Goal: Task Accomplishment & Management: Use online tool/utility

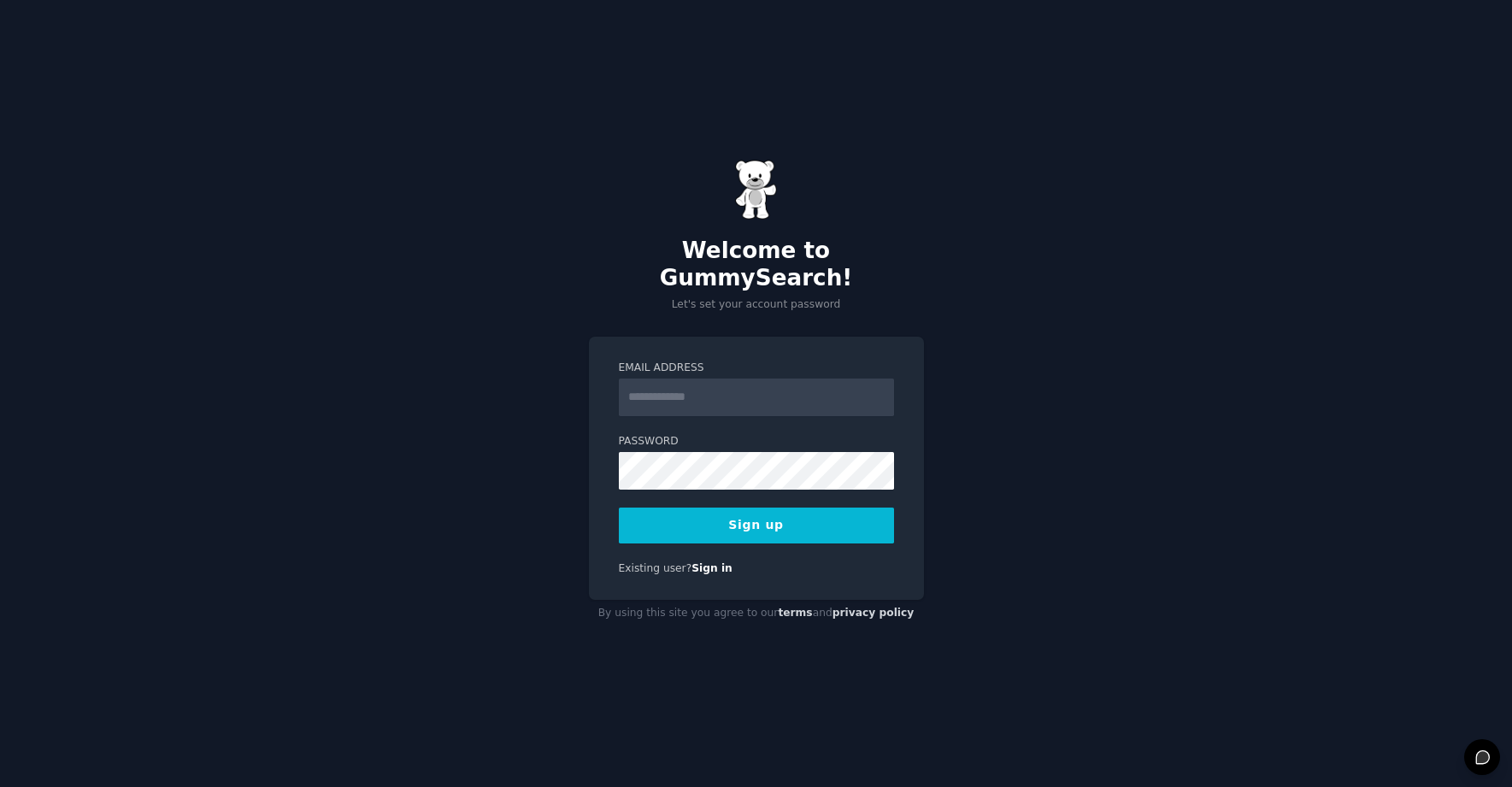
click at [672, 387] on input "Email Address" at bounding box center [756, 398] width 275 height 37
click at [719, 389] on input "Email Address" at bounding box center [756, 398] width 275 height 37
type input "**********"
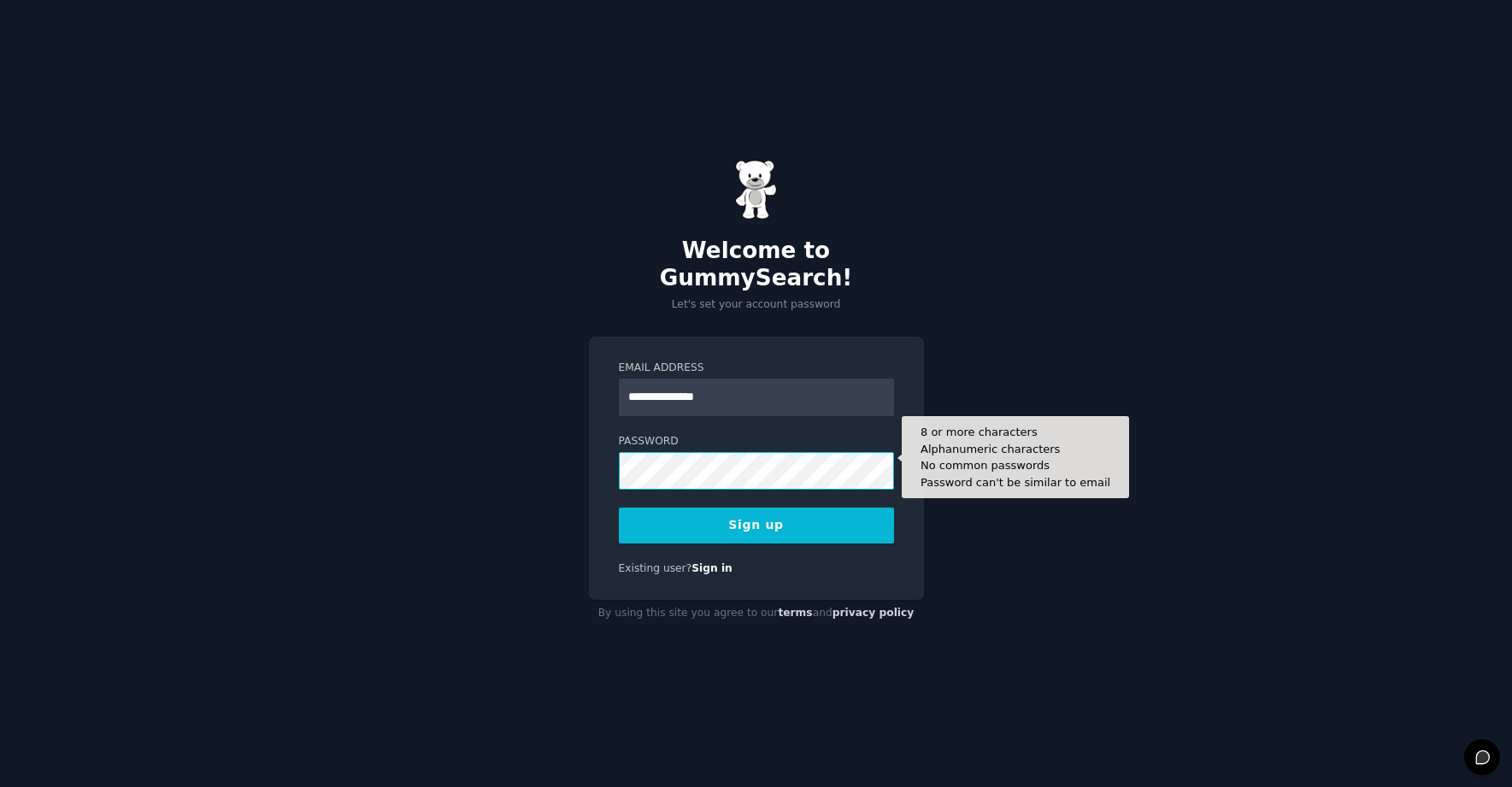
click at [667, 475] on body "**********" at bounding box center [756, 393] width 1512 height 787
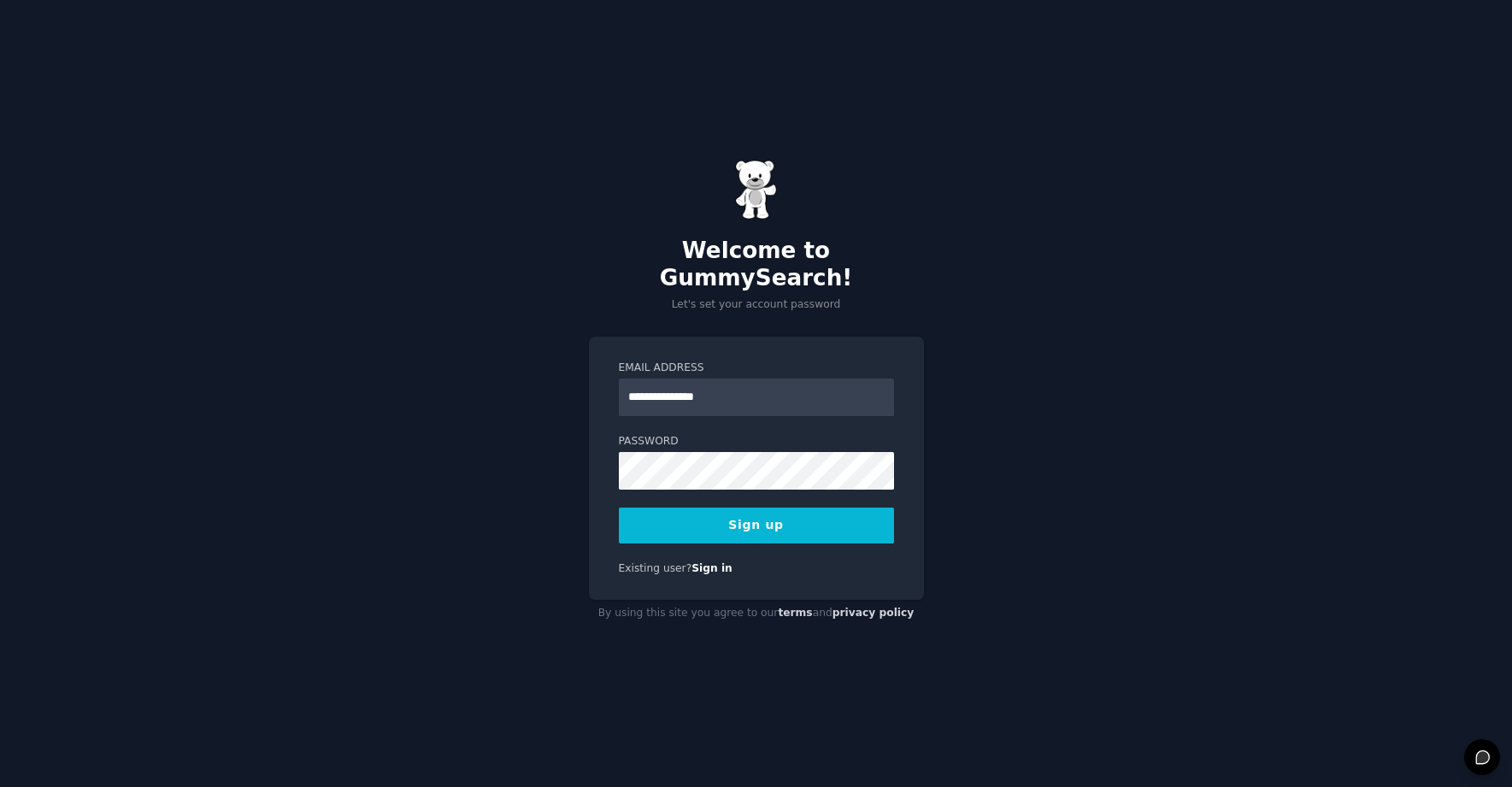
click at [592, 554] on div "**********" at bounding box center [756, 469] width 335 height 264
click at [770, 513] on button "Sign up" at bounding box center [756, 526] width 275 height 35
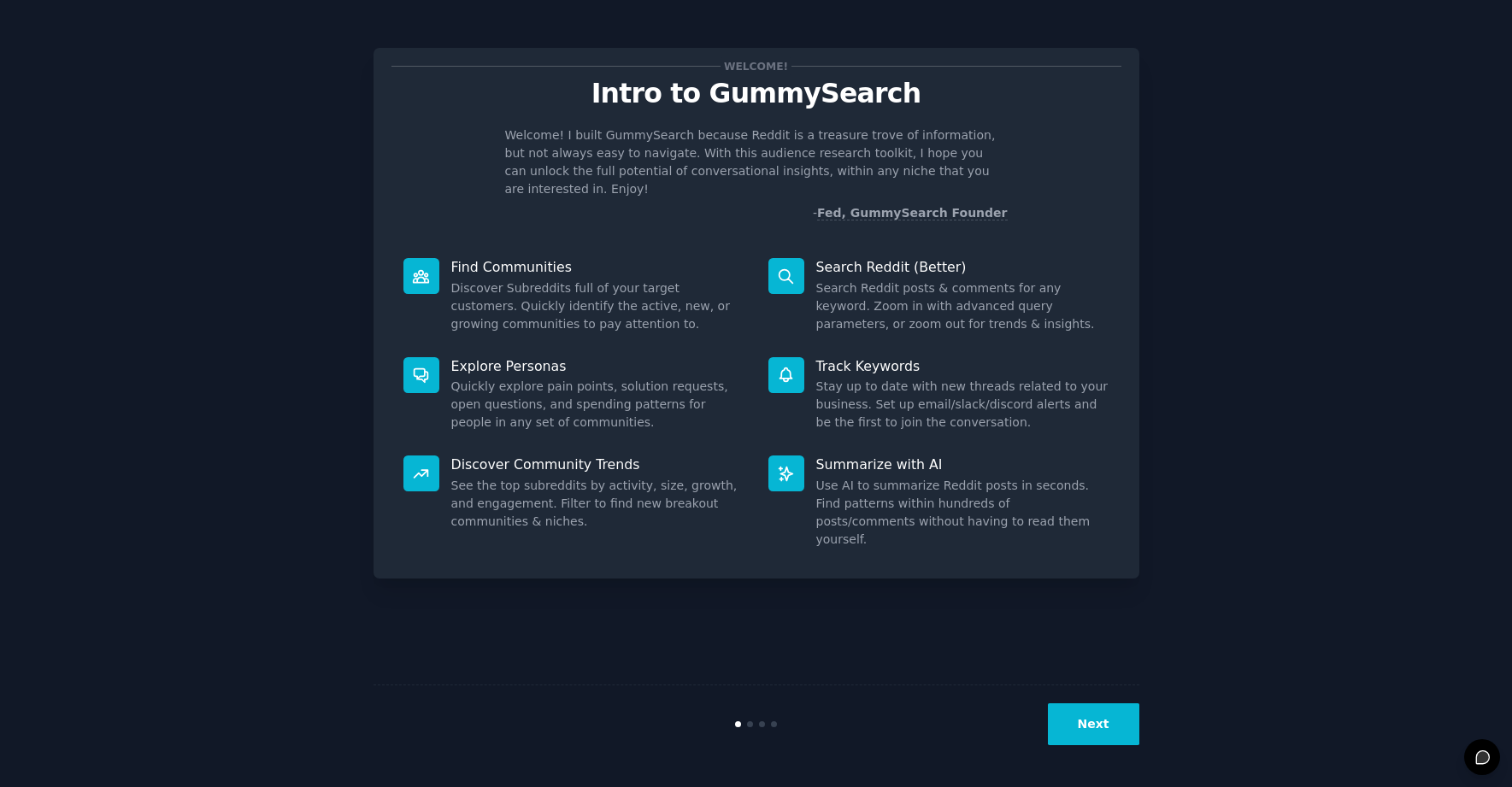
click at [1092, 730] on button "Next" at bounding box center [1093, 724] width 91 height 42
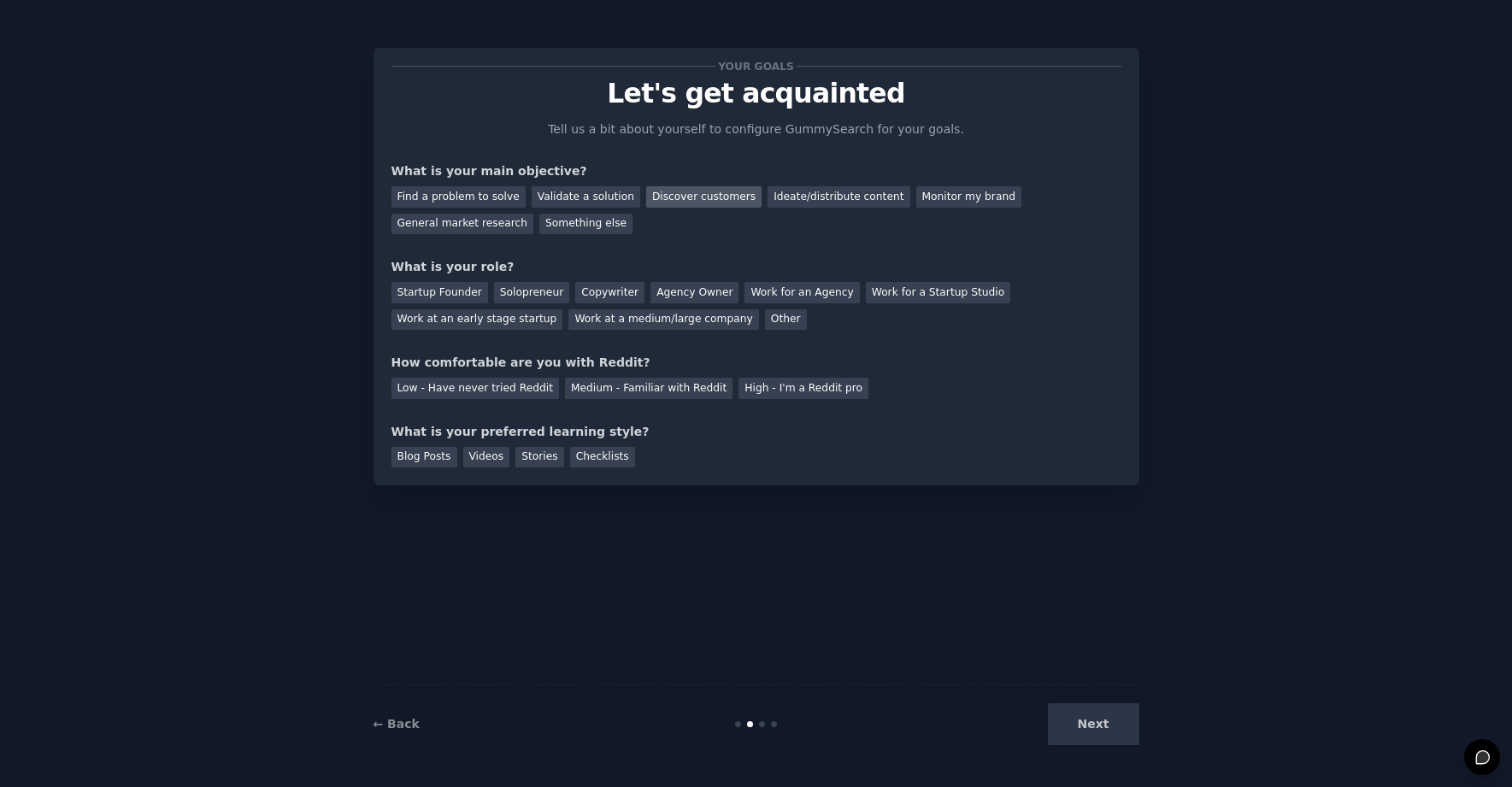
click at [654, 187] on div "Discover customers" at bounding box center [704, 197] width 116 height 21
click at [918, 211] on div "Find a problem to solve Validate a solution Discover customers Ideate/distribut…" at bounding box center [756, 207] width 730 height 54
click at [918, 209] on div "Find a problem to solve Validate a solution Discover customers Ideate/distribut…" at bounding box center [756, 207] width 730 height 54
click at [917, 203] on div "Monitor my brand" at bounding box center [968, 197] width 105 height 21
click at [588, 187] on div "Validate a solution" at bounding box center [585, 197] width 108 height 21
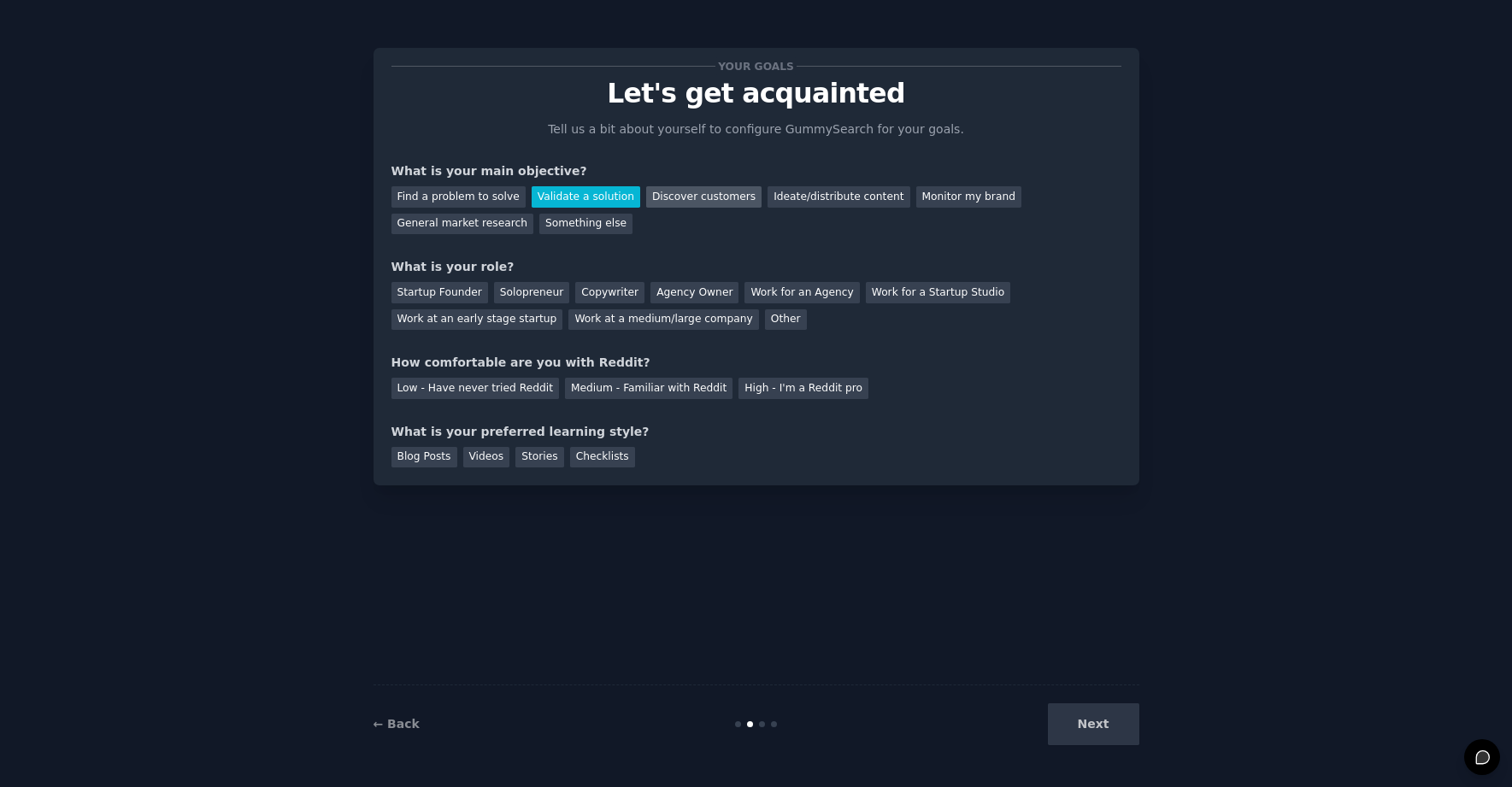
click at [691, 193] on div "Discover customers" at bounding box center [704, 197] width 116 height 21
click at [764, 321] on div "Other" at bounding box center [785, 319] width 42 height 21
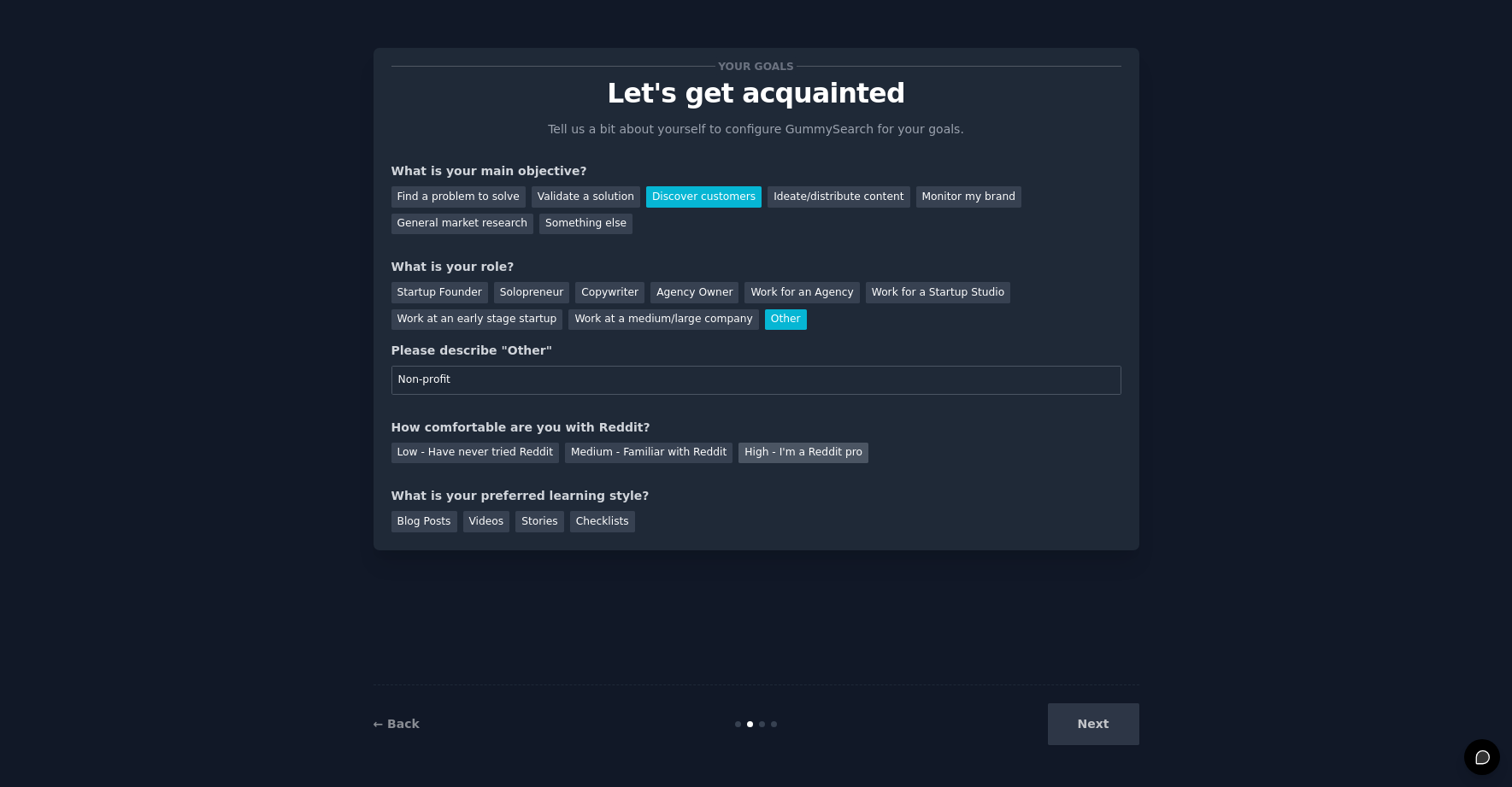
type input "Non-profit"
click at [743, 459] on div "High - I'm a Reddit pro" at bounding box center [803, 453] width 130 height 21
click at [427, 524] on div "Blog Posts" at bounding box center [424, 521] width 65 height 21
click at [1098, 724] on button "Next" at bounding box center [1093, 724] width 91 height 42
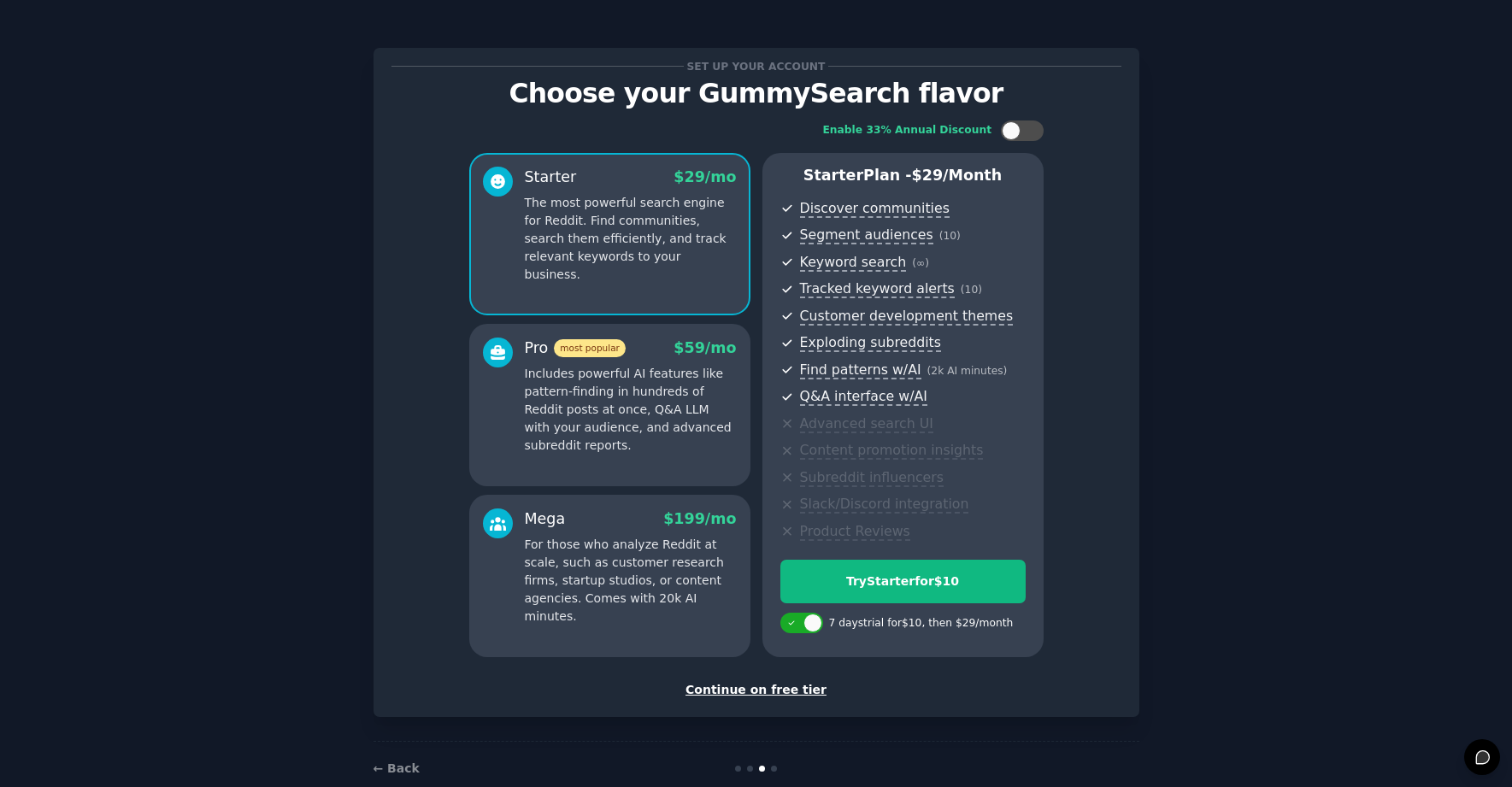
click at [763, 693] on div "Continue on free tier" at bounding box center [756, 690] width 730 height 18
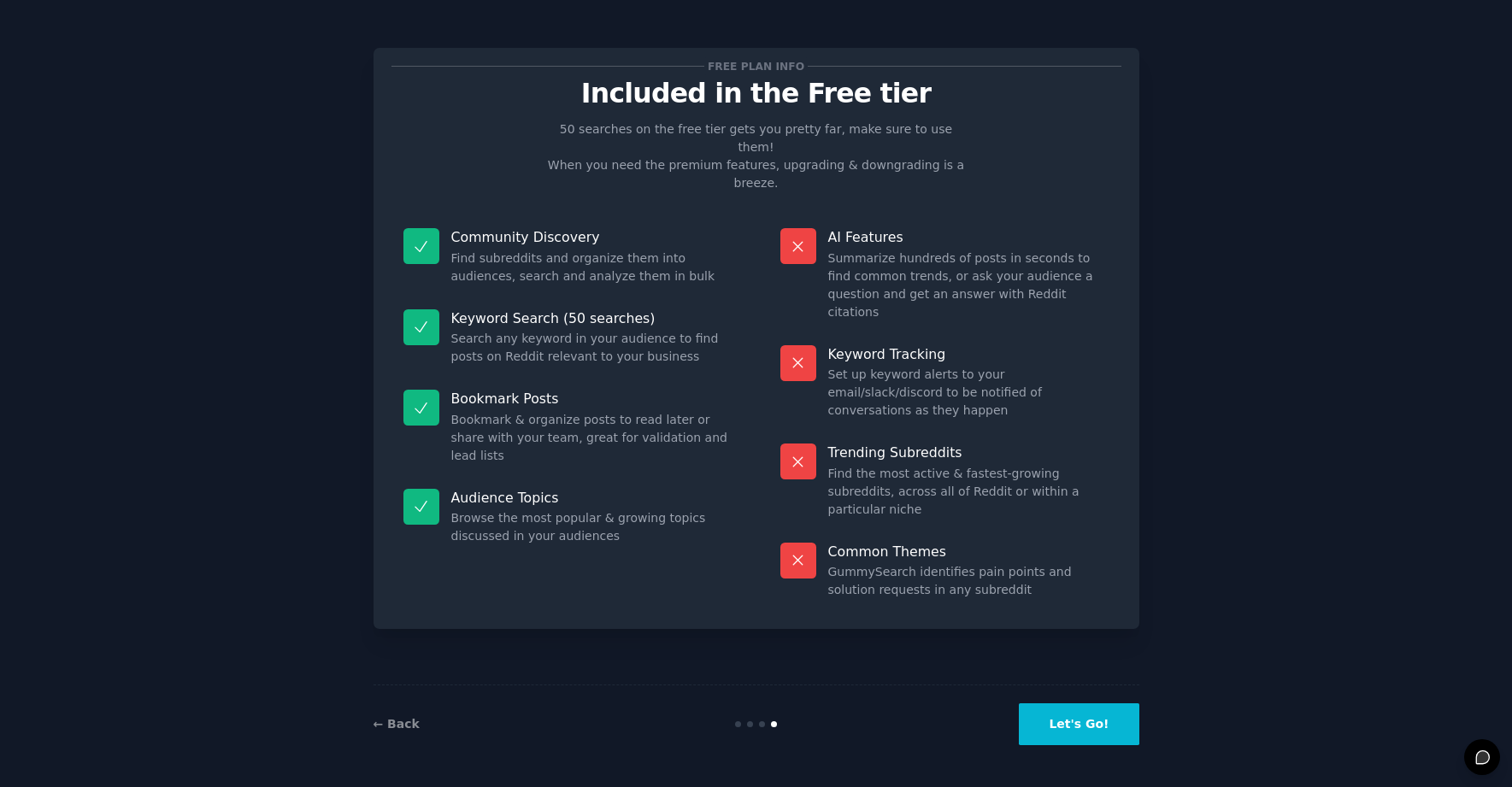
click at [1071, 724] on button "Let's Go!" at bounding box center [1078, 724] width 119 height 42
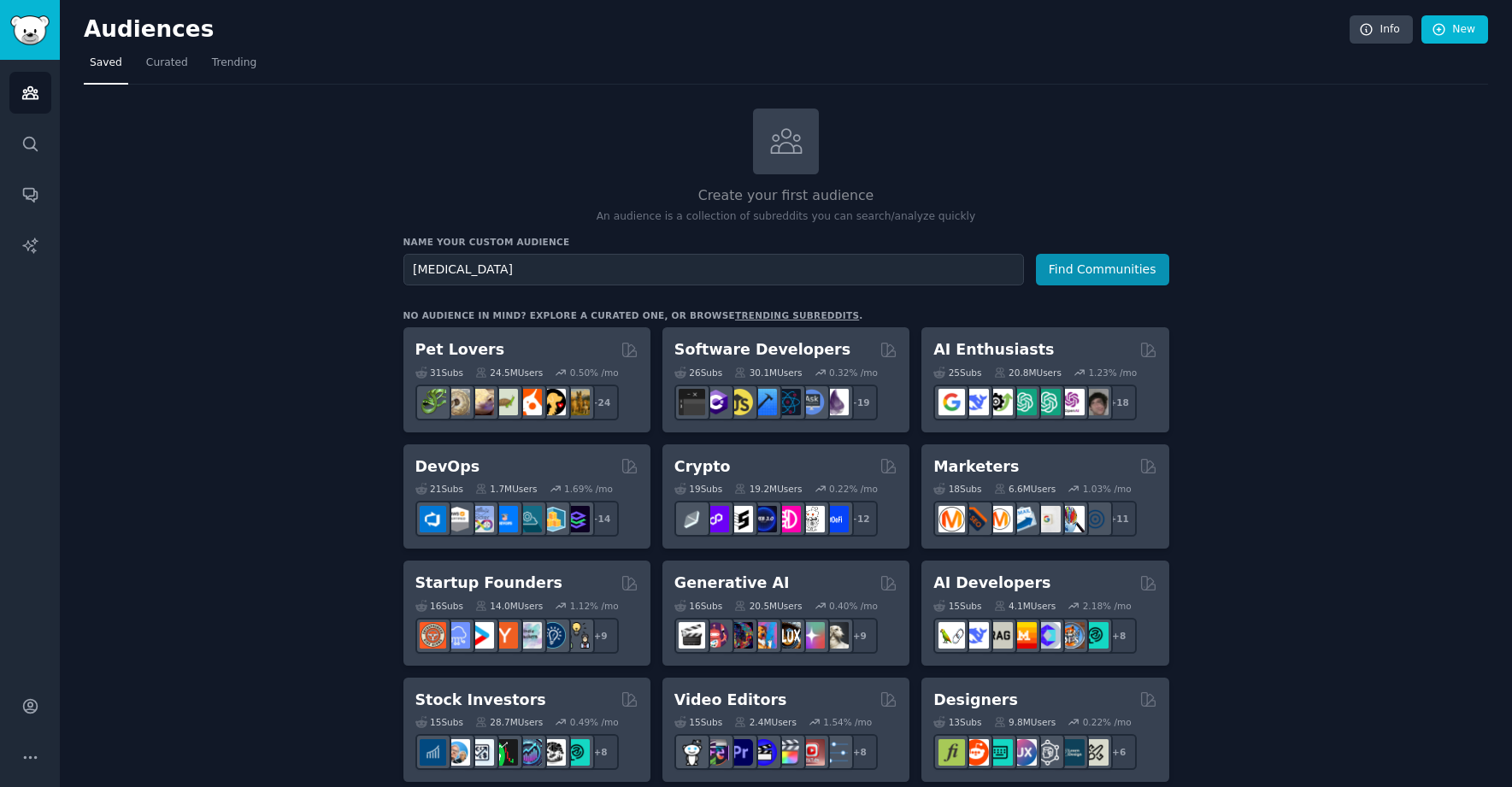
type input "Radiology"
click at [1036, 254] on button "Find Communities" at bounding box center [1102, 270] width 133 height 32
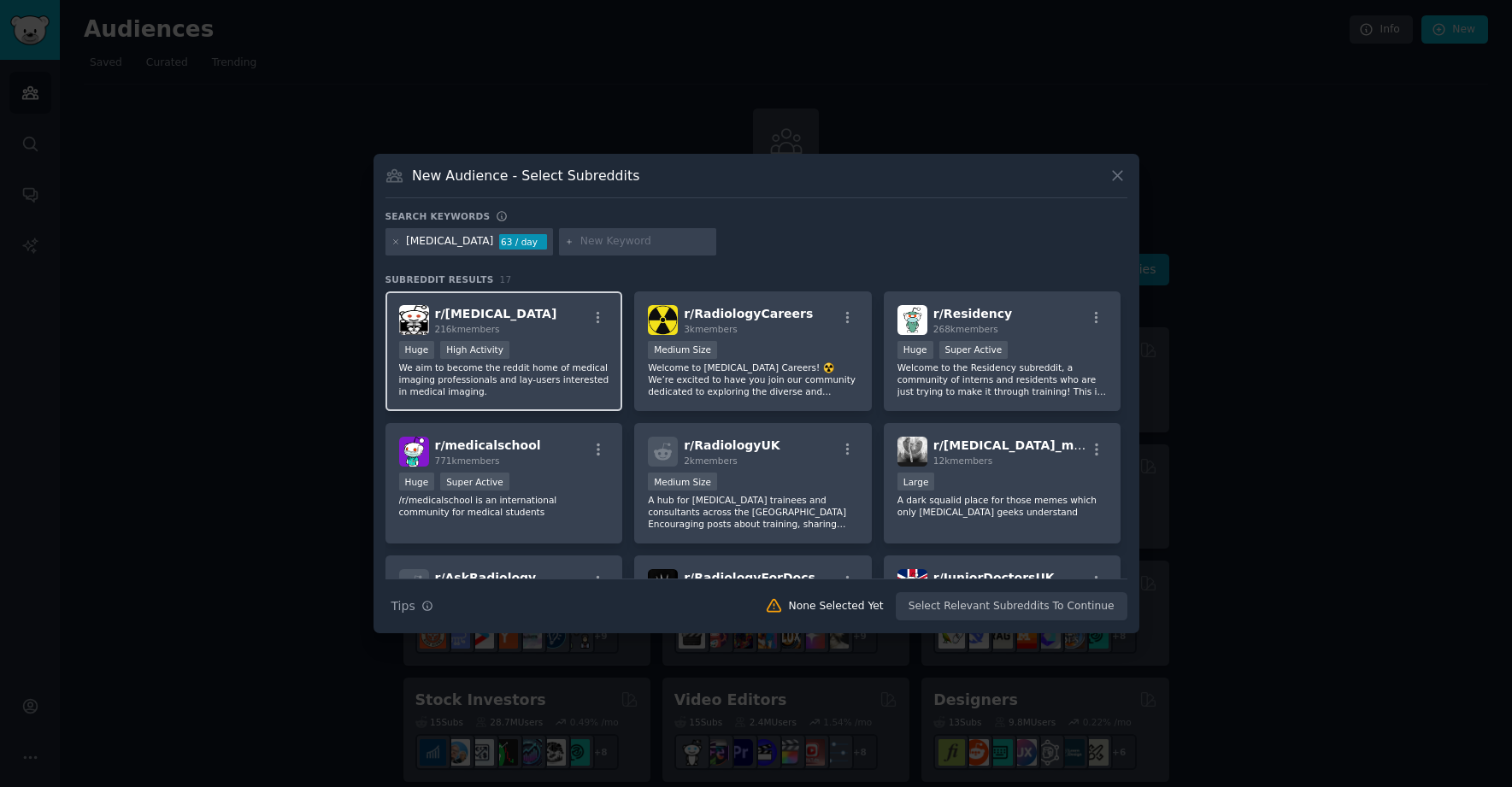
click at [570, 362] on p "We aim to become the reddit home of medical imaging professionals and lay-users…" at bounding box center [504, 379] width 210 height 35
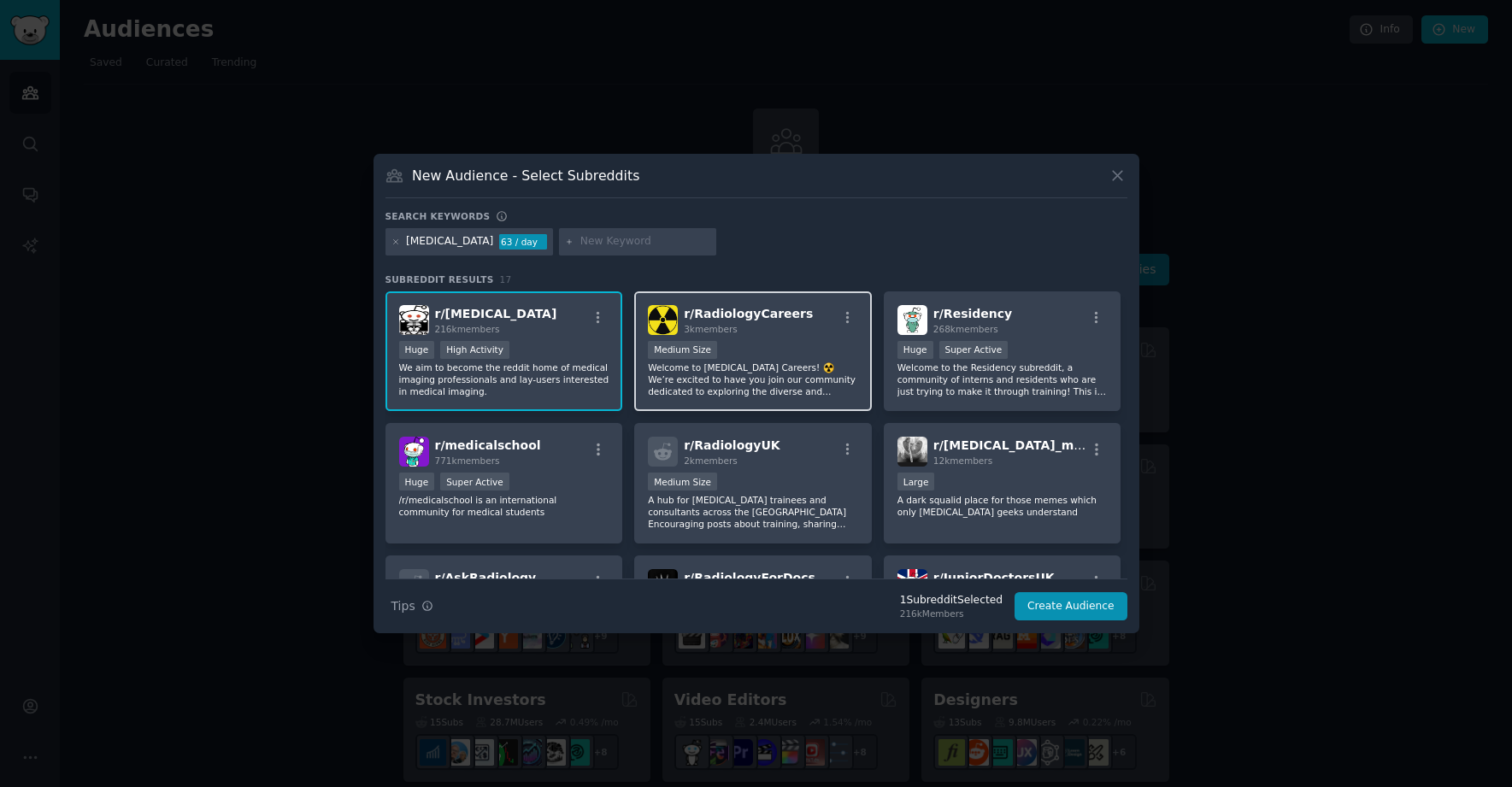
click at [774, 320] on span "r/ RadiologyCareers" at bounding box center [748, 314] width 129 height 14
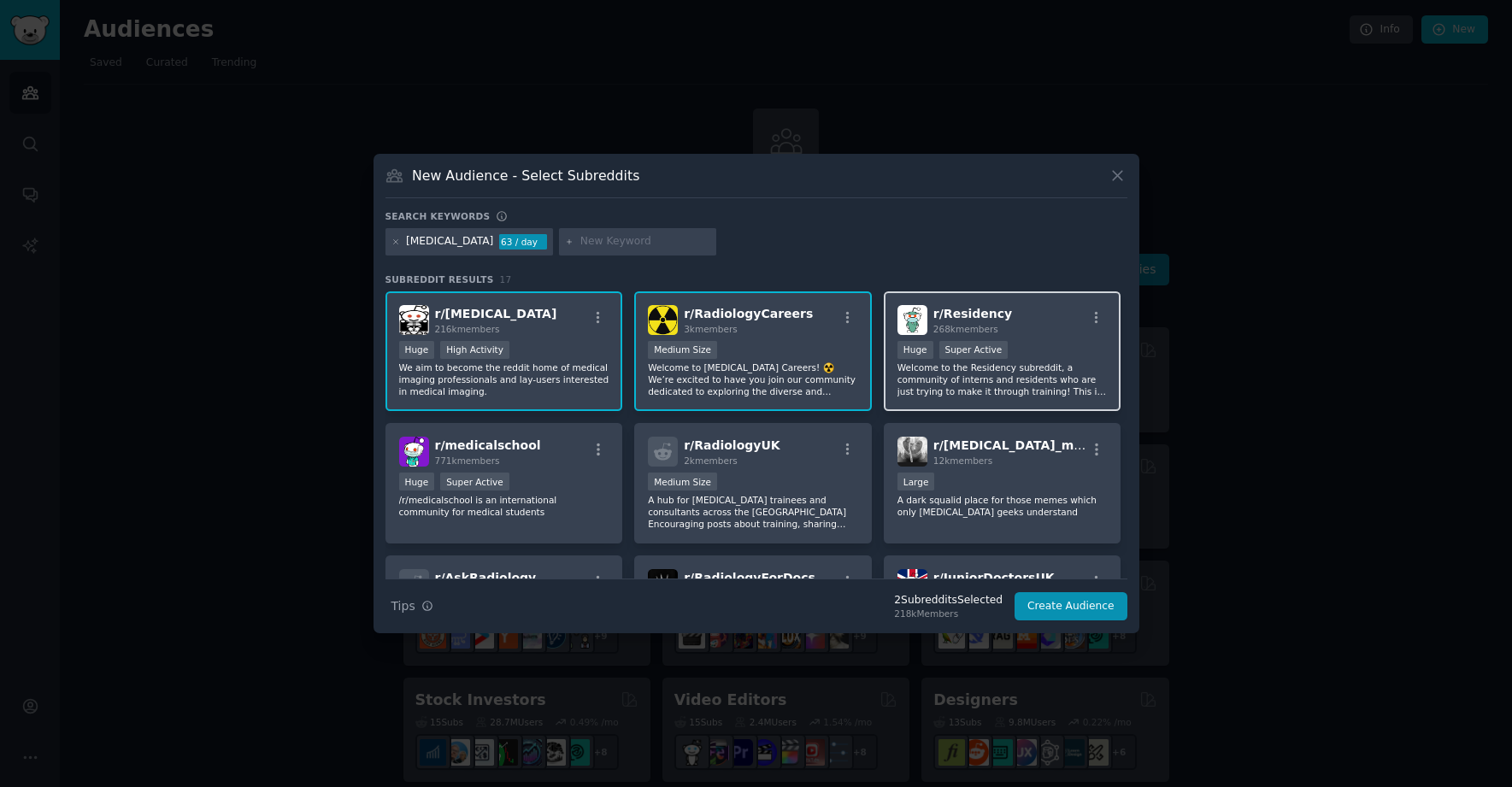
click at [1043, 305] on div "r/ Residency 268k members" at bounding box center [1001, 320] width 210 height 30
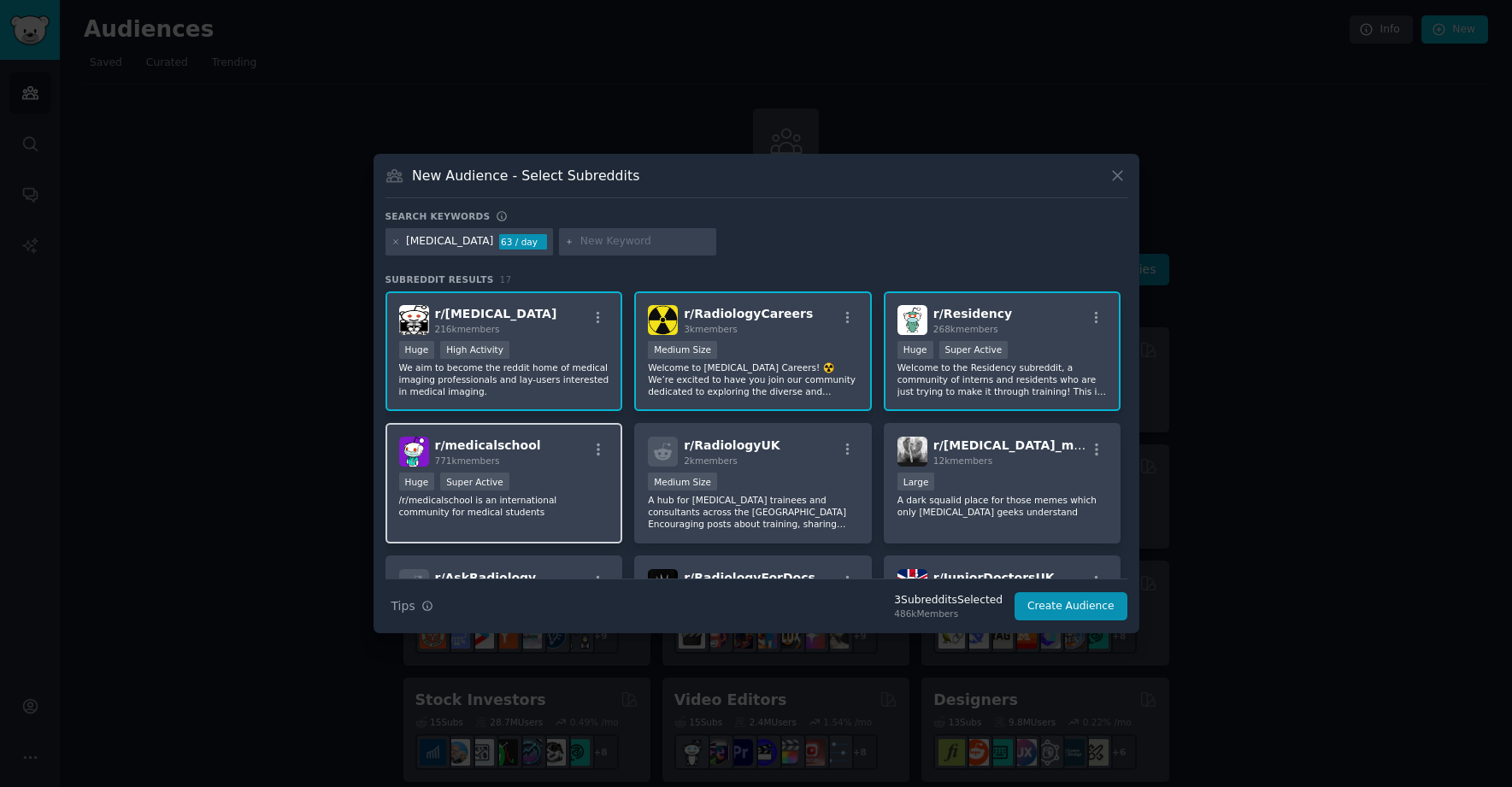
click at [558, 489] on div "Huge Super Active" at bounding box center [504, 483] width 210 height 21
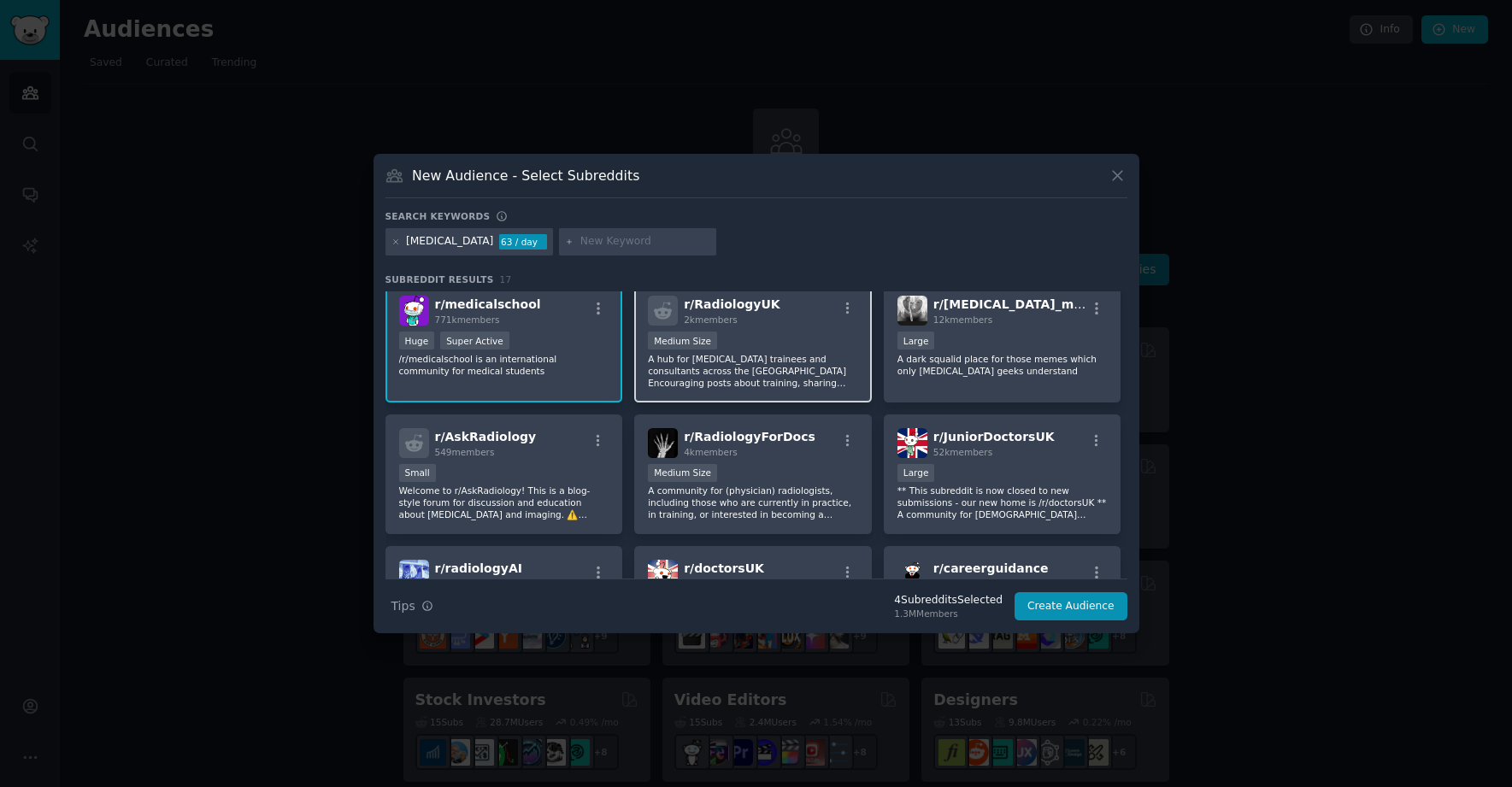
scroll to position [124, 0]
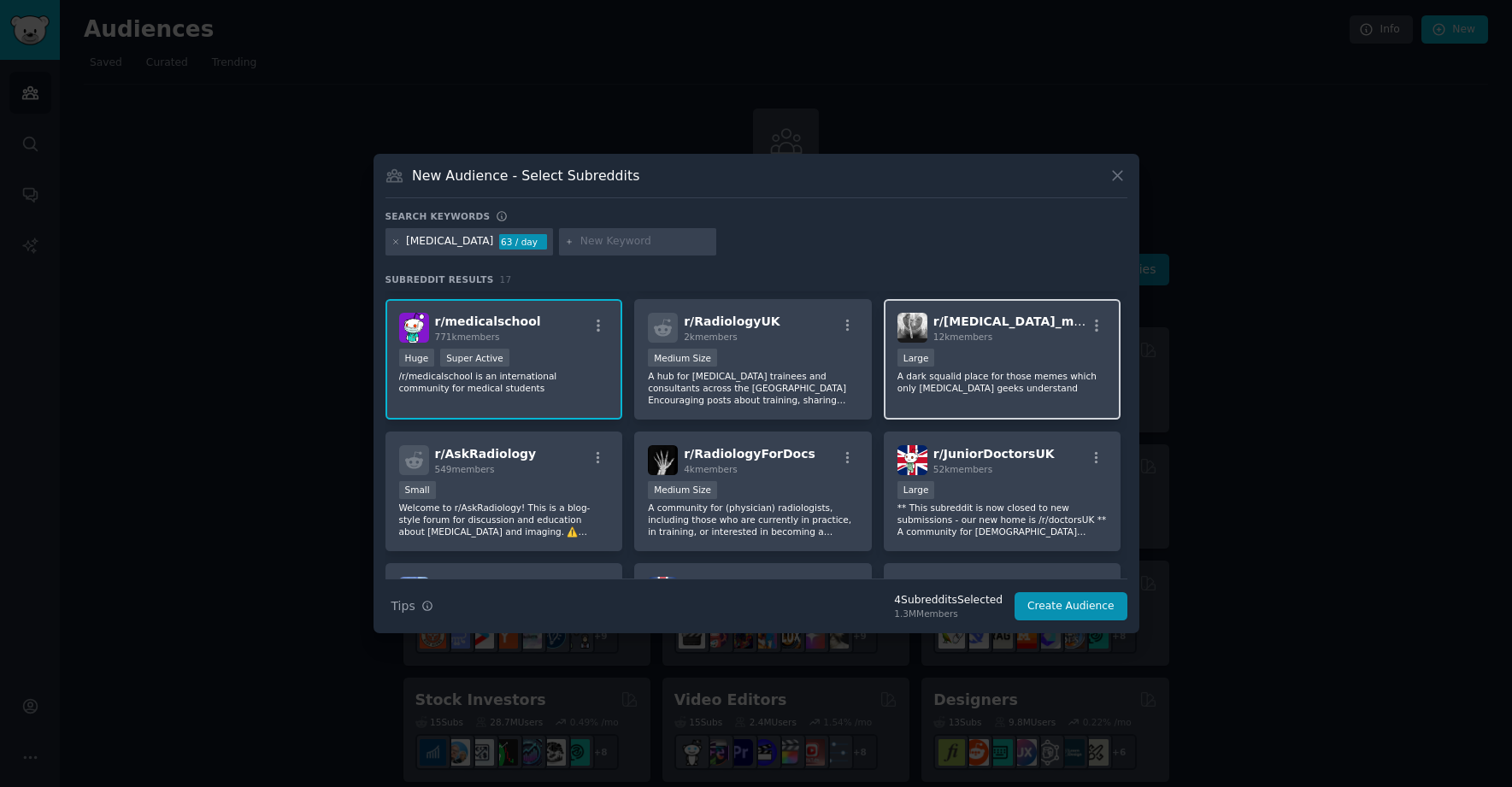
click at [1013, 349] on div "Large" at bounding box center [1001, 359] width 210 height 21
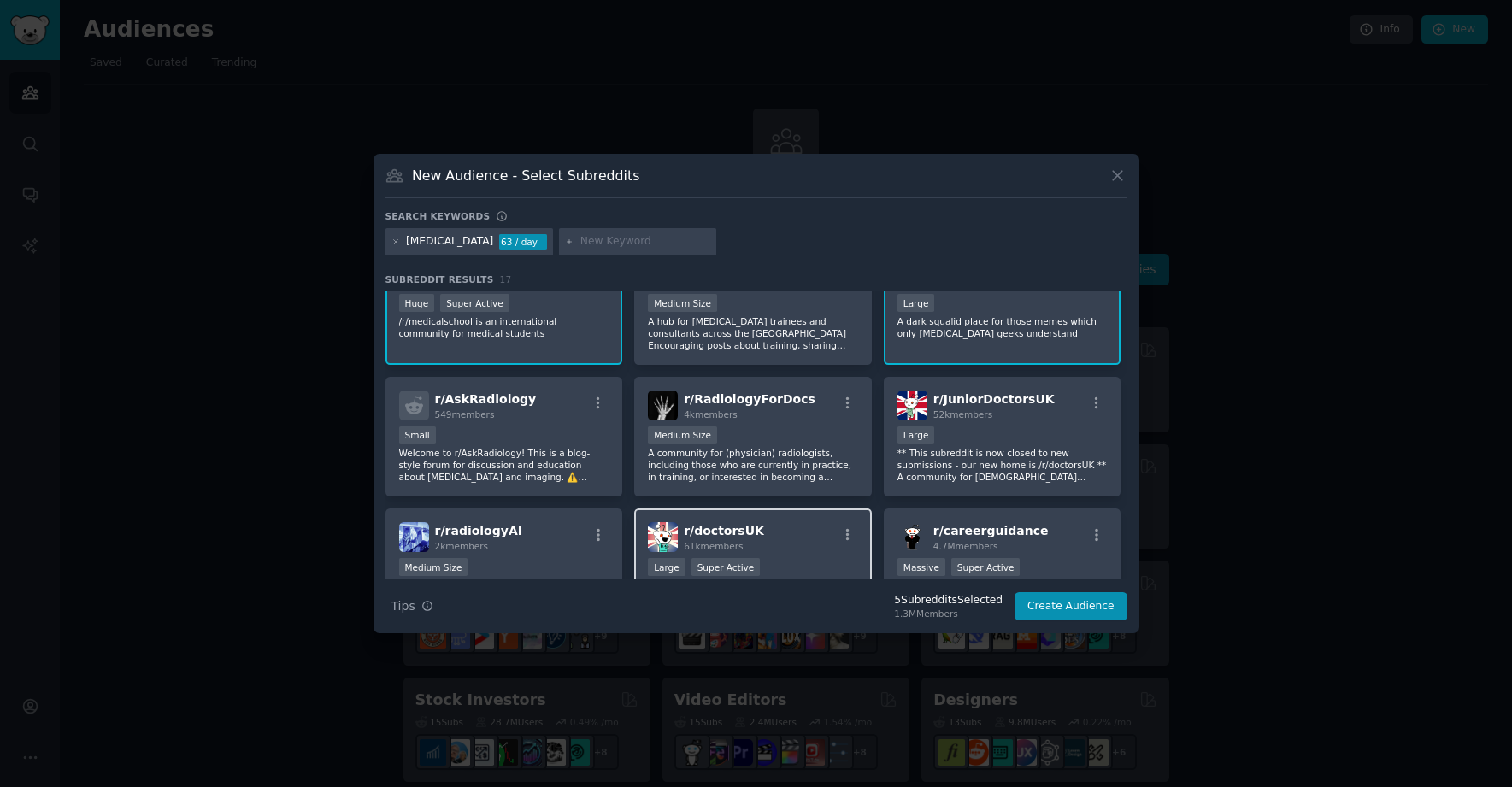
scroll to position [199, 0]
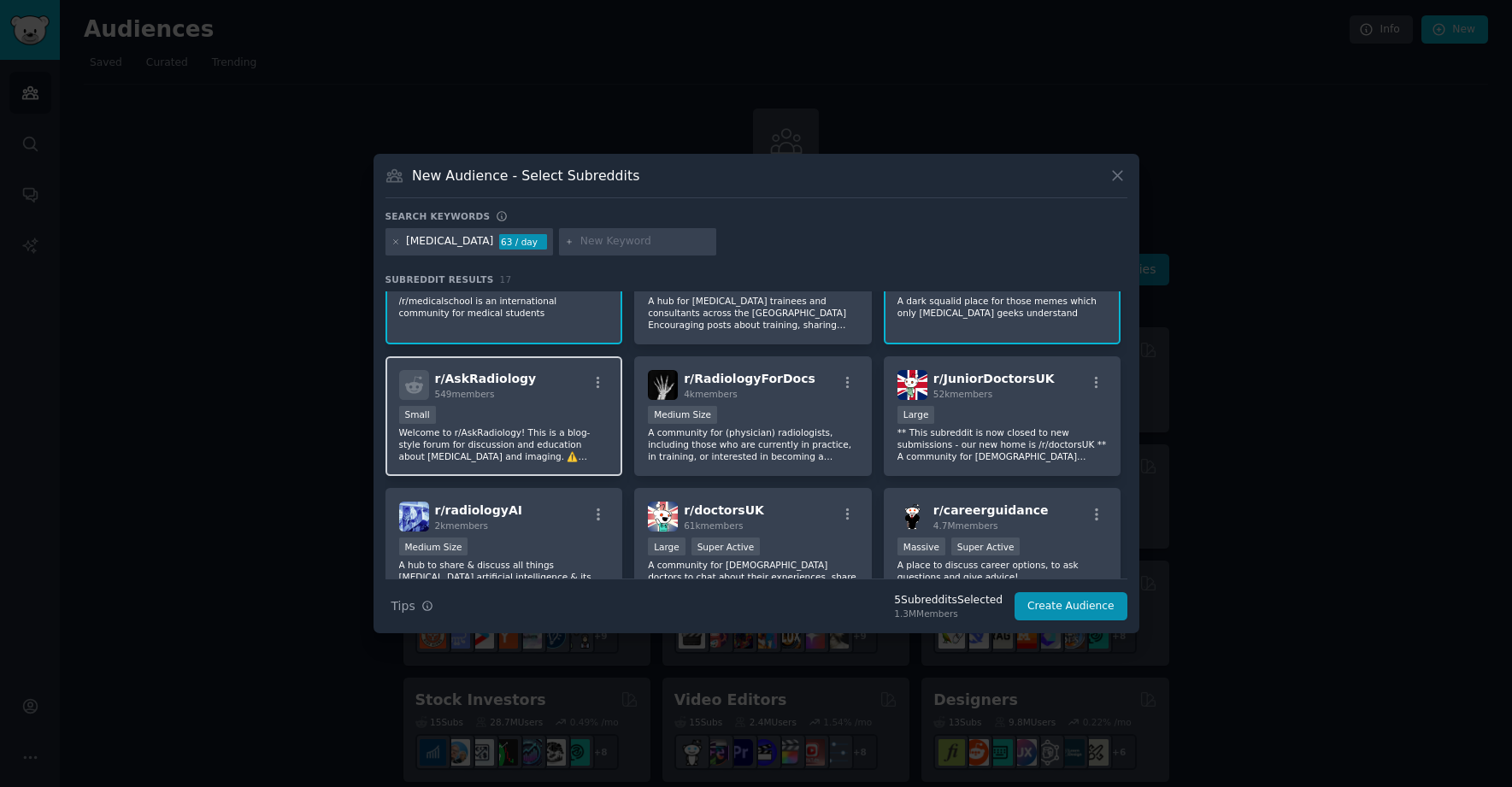
click at [539, 430] on p "Welcome to r/AskRadiology! This is a blog-style forum for discussion and educat…" at bounding box center [504, 444] width 210 height 35
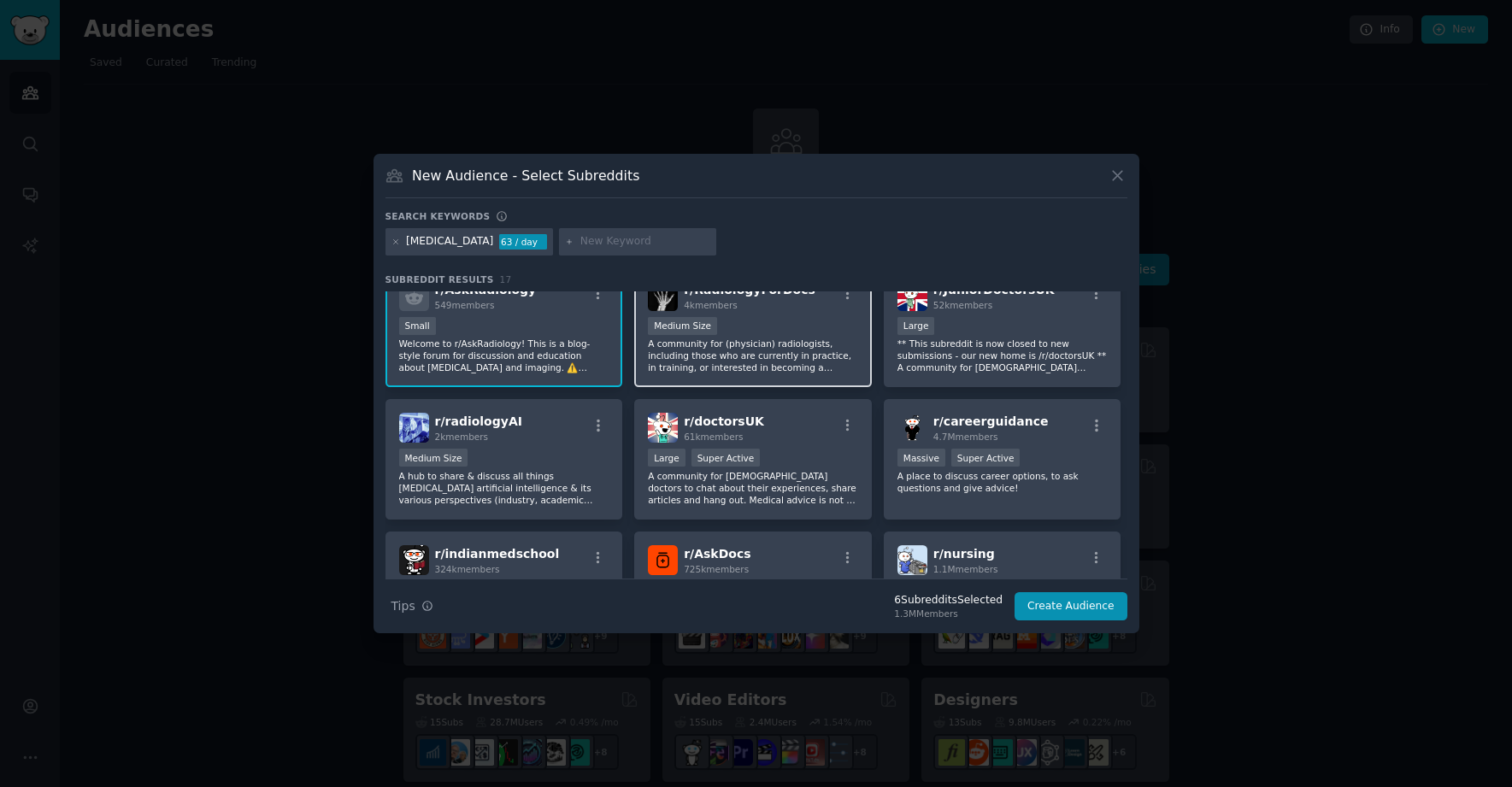
scroll to position [289, 0]
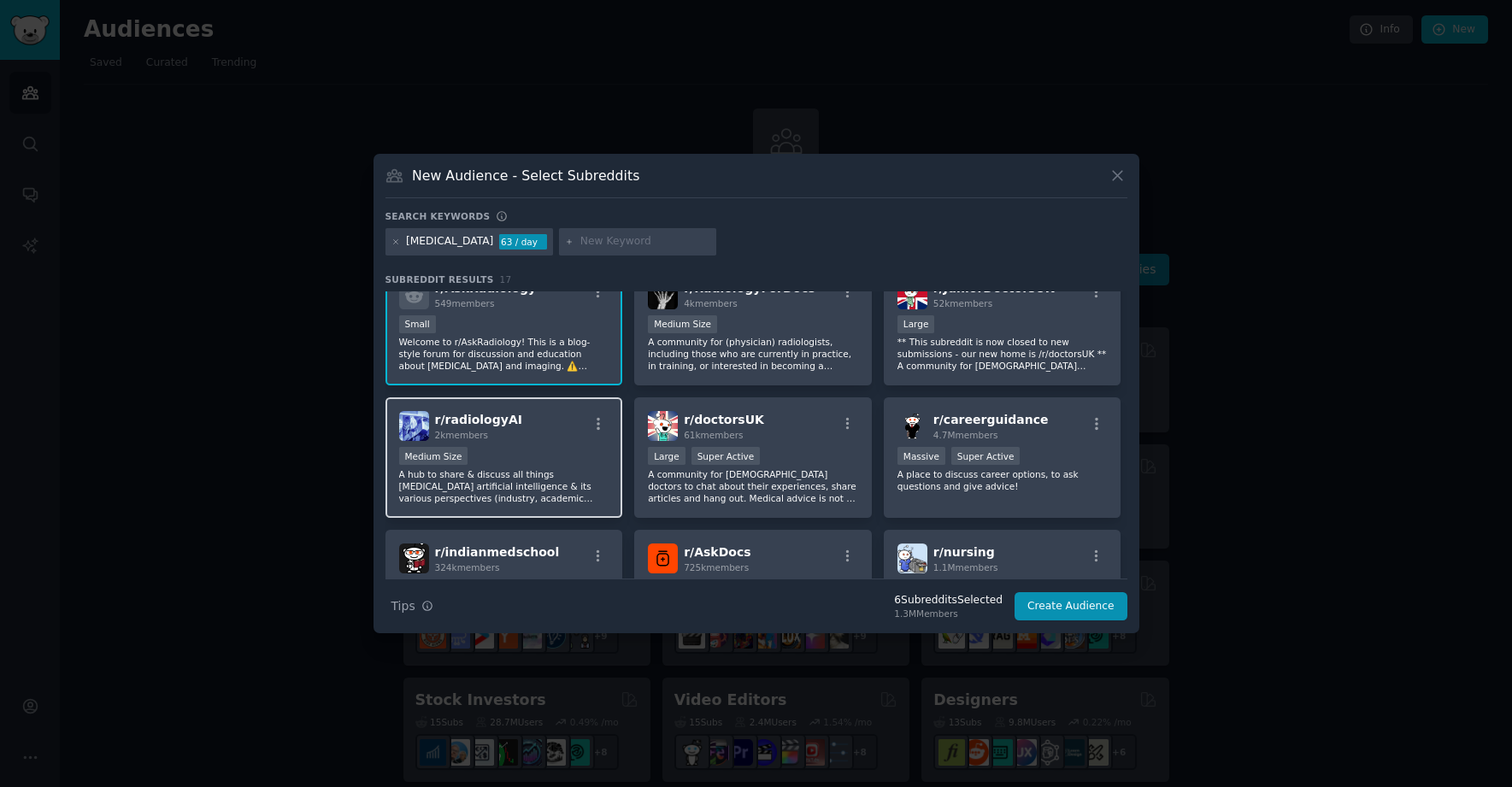
click at [535, 429] on div "r/ radiologyAI 2k members" at bounding box center [504, 426] width 210 height 30
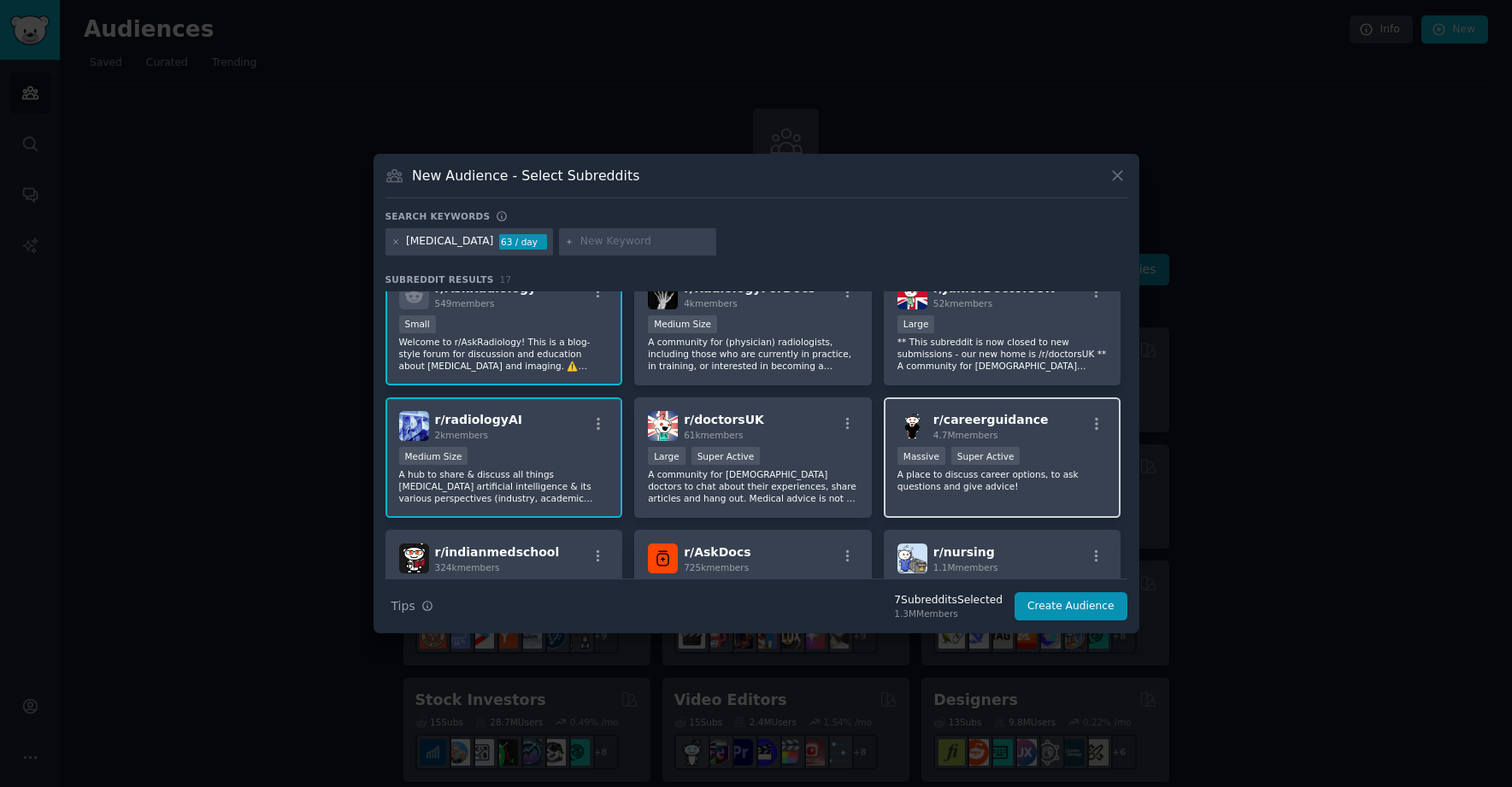
click at [1031, 442] on div "r/ careerguidance 4.7M members >= 95th percentile for submissions / day Massive…" at bounding box center [1002, 457] width 238 height 120
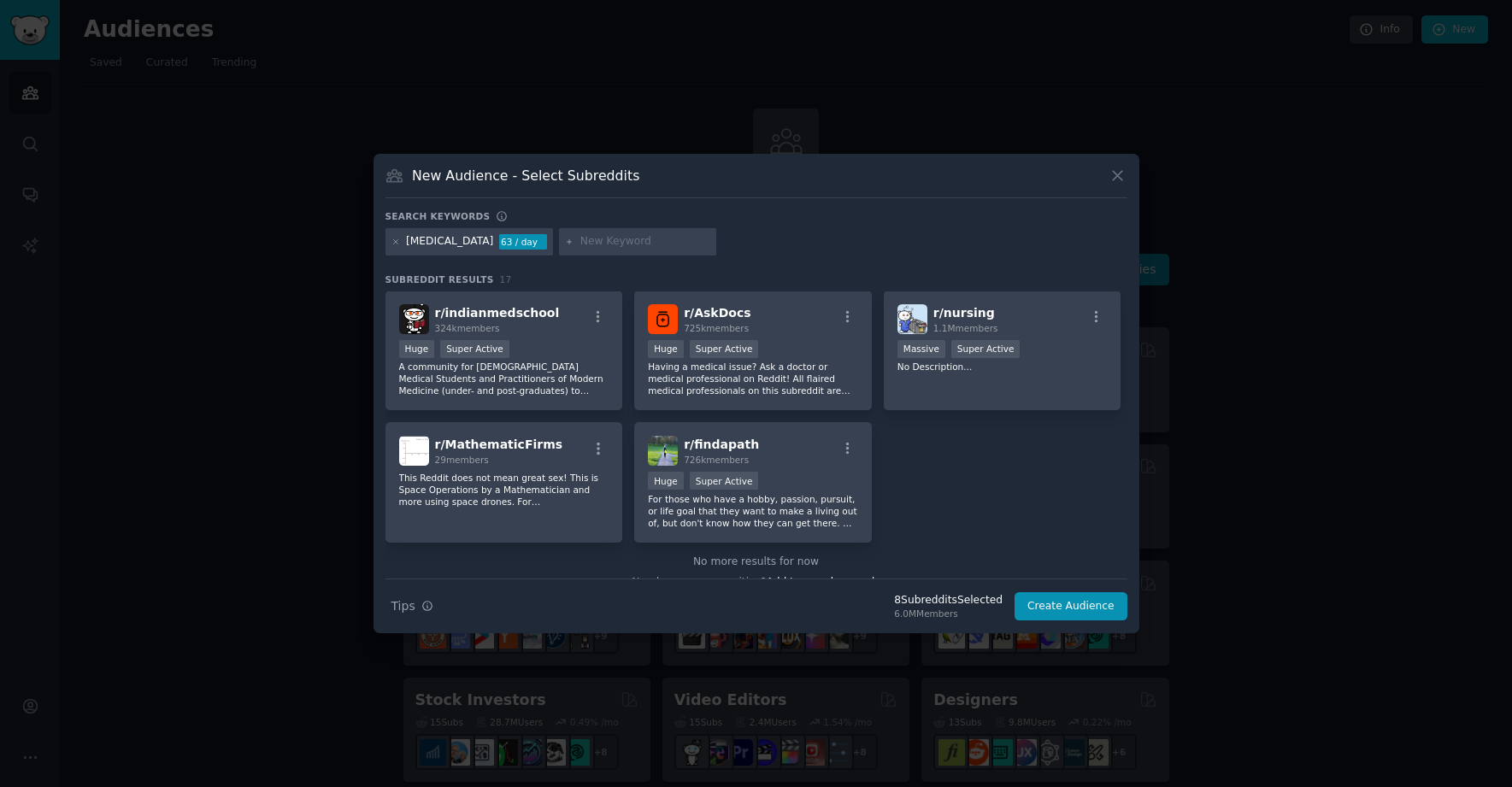
scroll to position [536, 0]
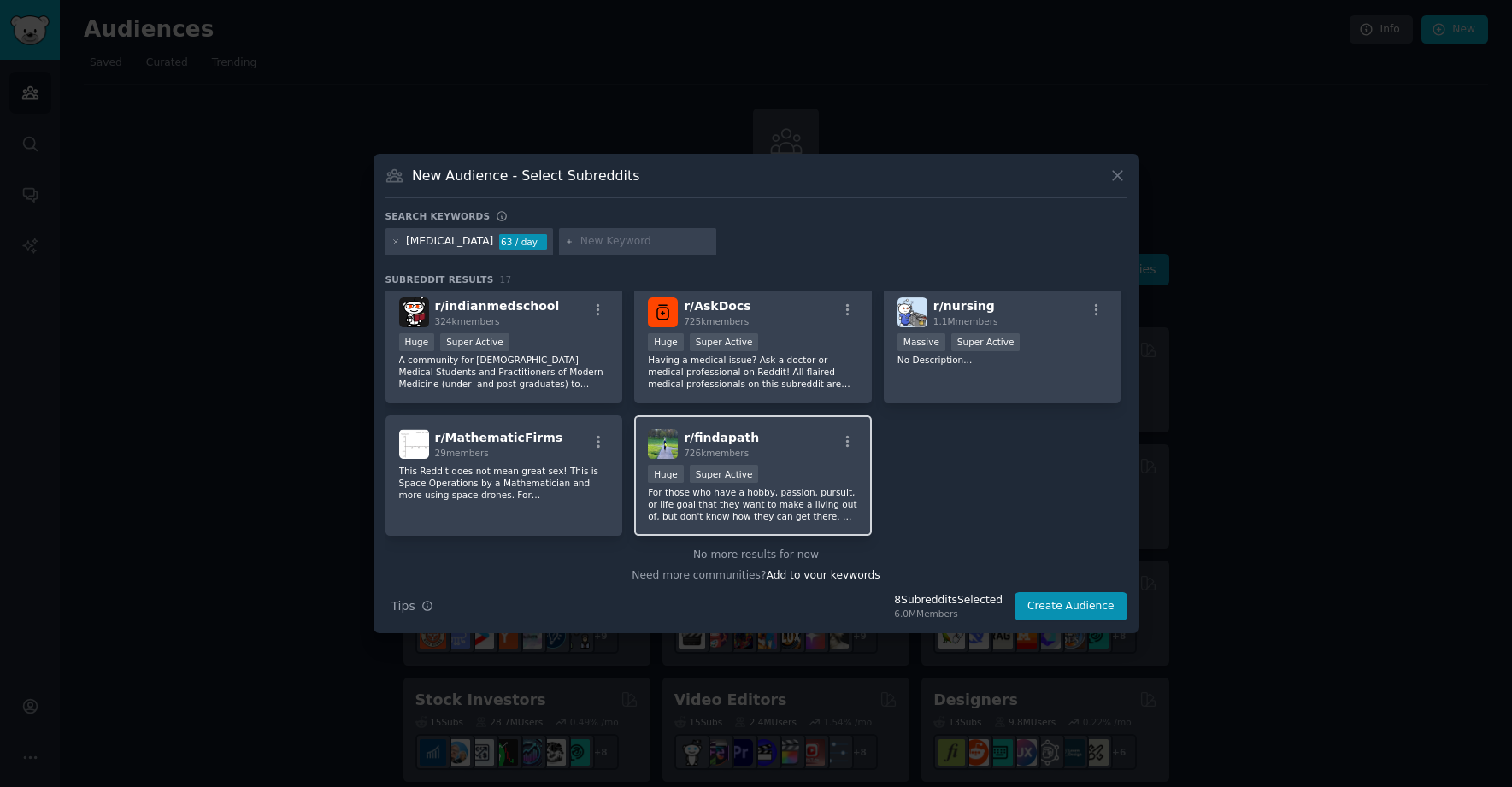
click at [786, 451] on div "r/ findapath 726k members" at bounding box center [752, 444] width 210 height 30
click at [1057, 605] on button "Create Audience" at bounding box center [1071, 606] width 113 height 29
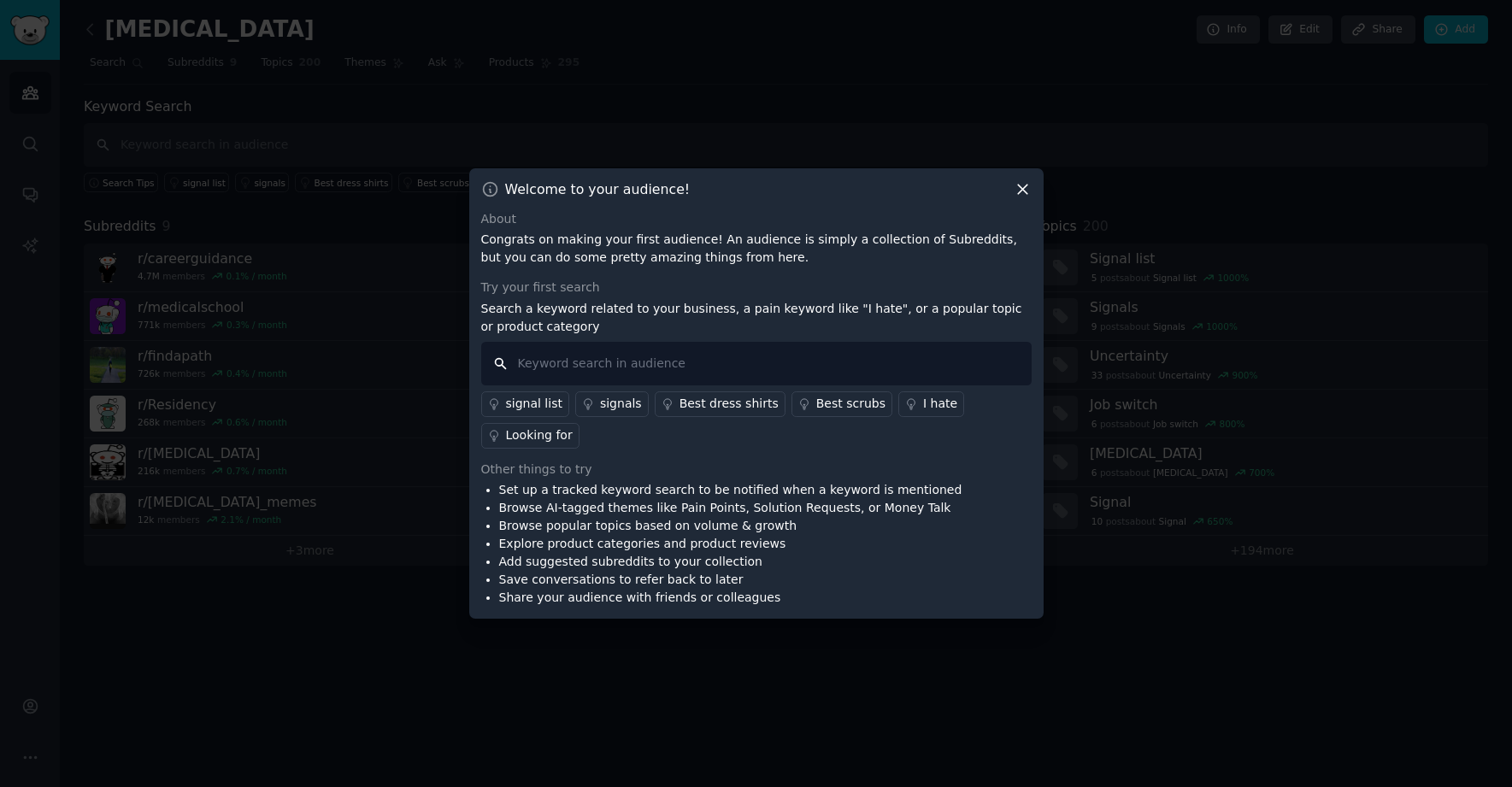
click at [607, 366] on input "text" at bounding box center [756, 363] width 551 height 44
type input "SIIM"
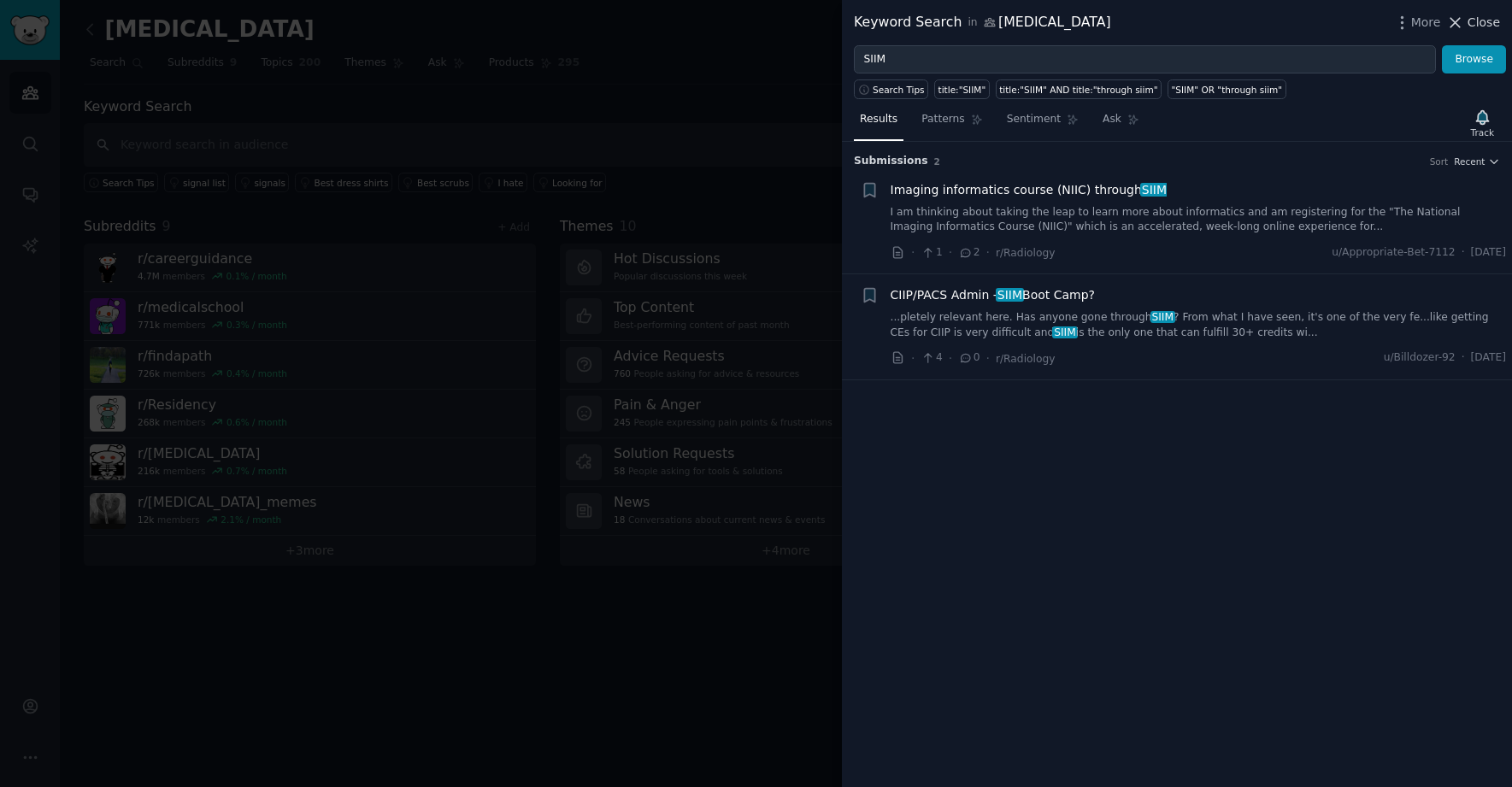
click at [1478, 22] on span "Close" at bounding box center [1483, 22] width 33 height 18
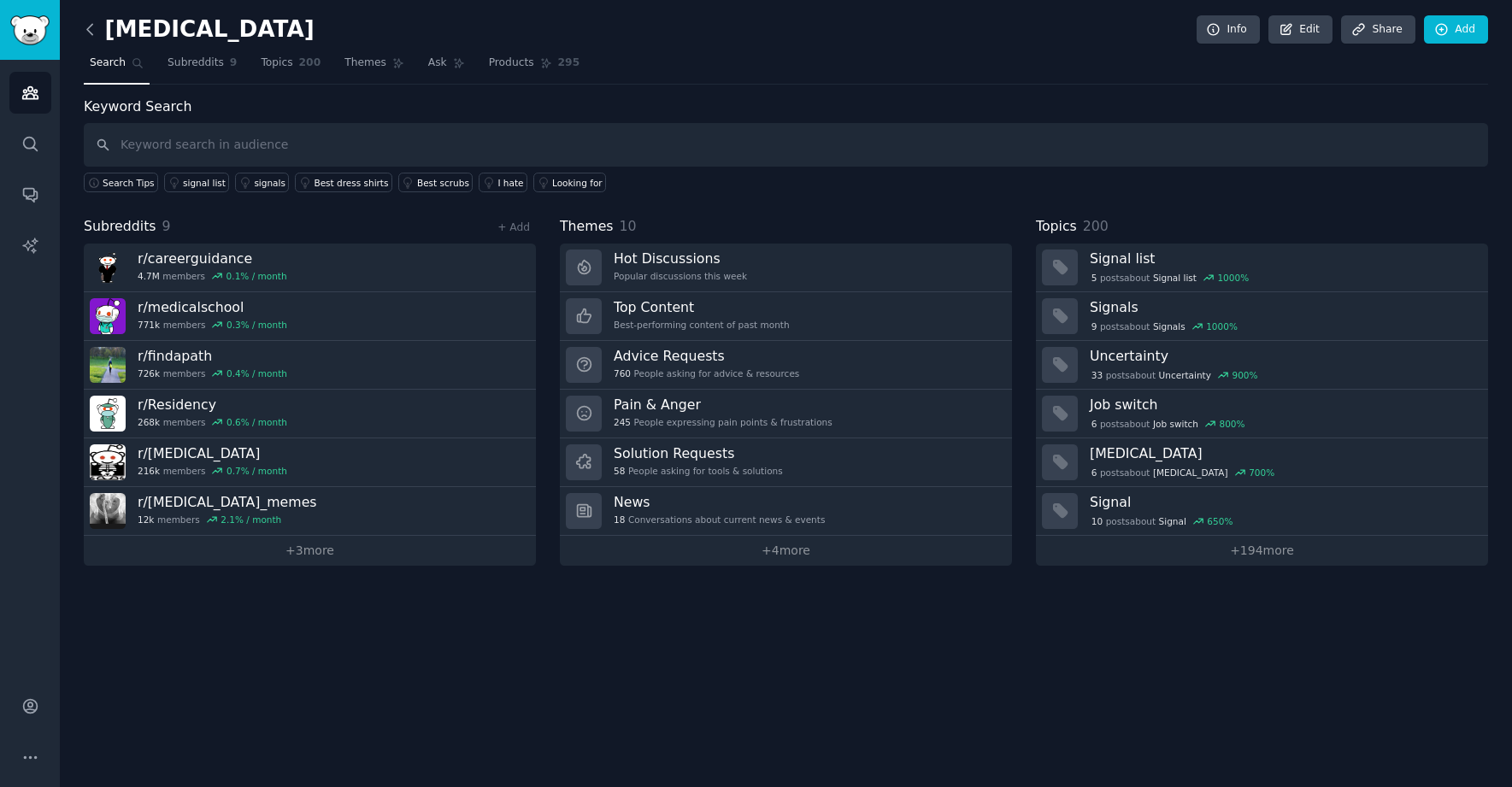
click at [90, 35] on icon at bounding box center [90, 29] width 18 height 18
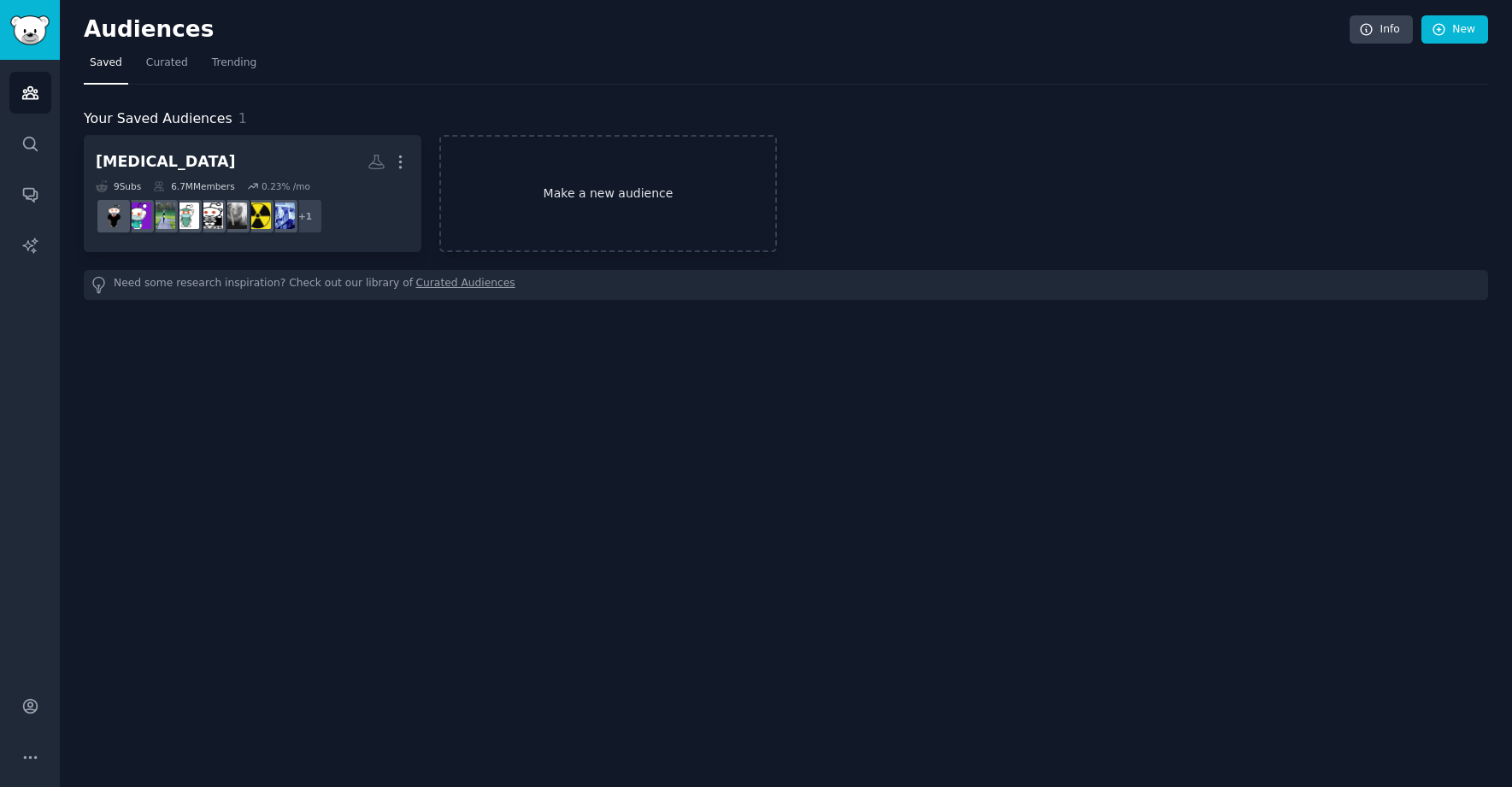
click at [616, 190] on link "Make a new audience" at bounding box center [609, 193] width 338 height 117
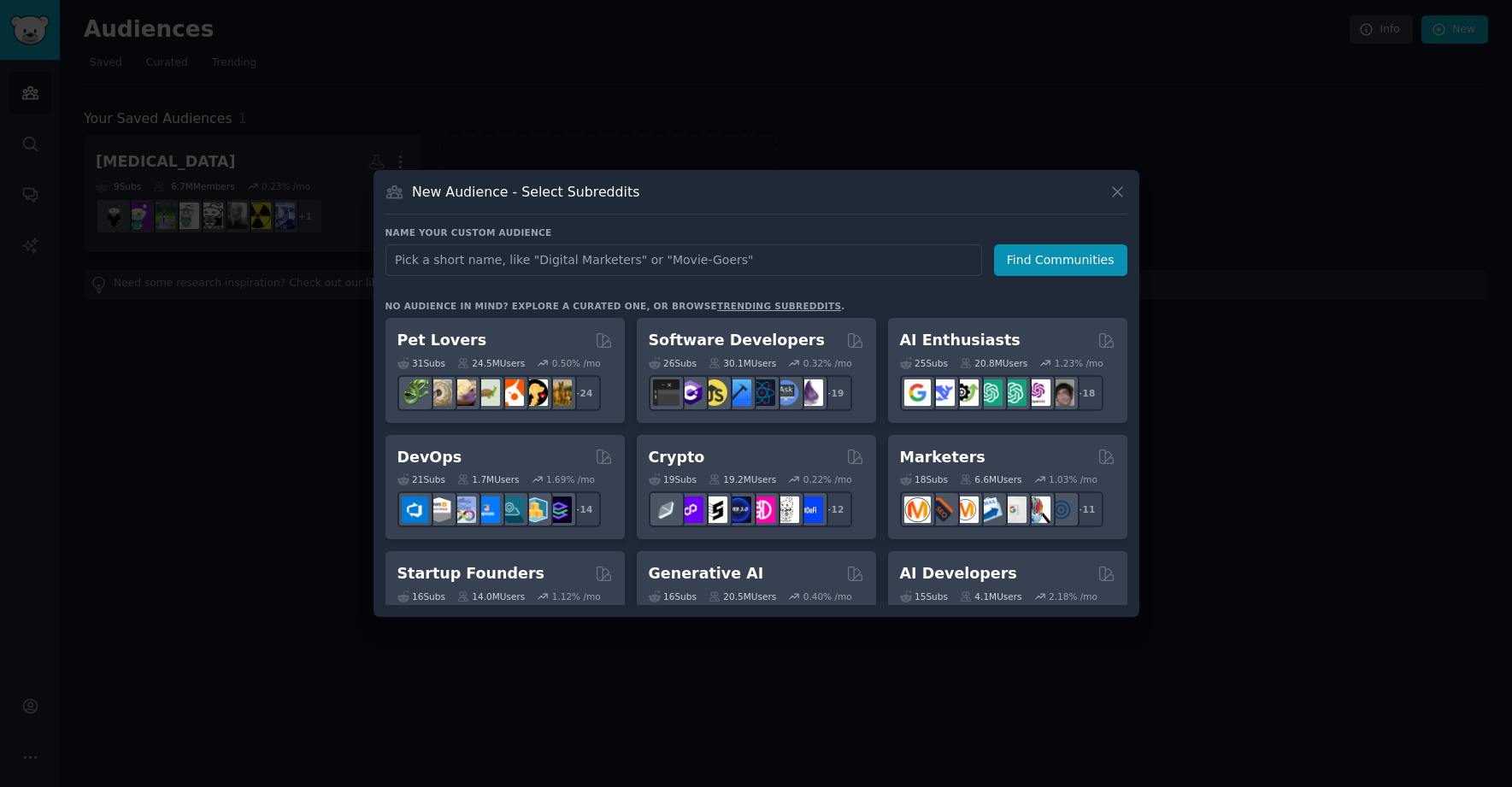
click at [270, 414] on div at bounding box center [756, 393] width 1512 height 787
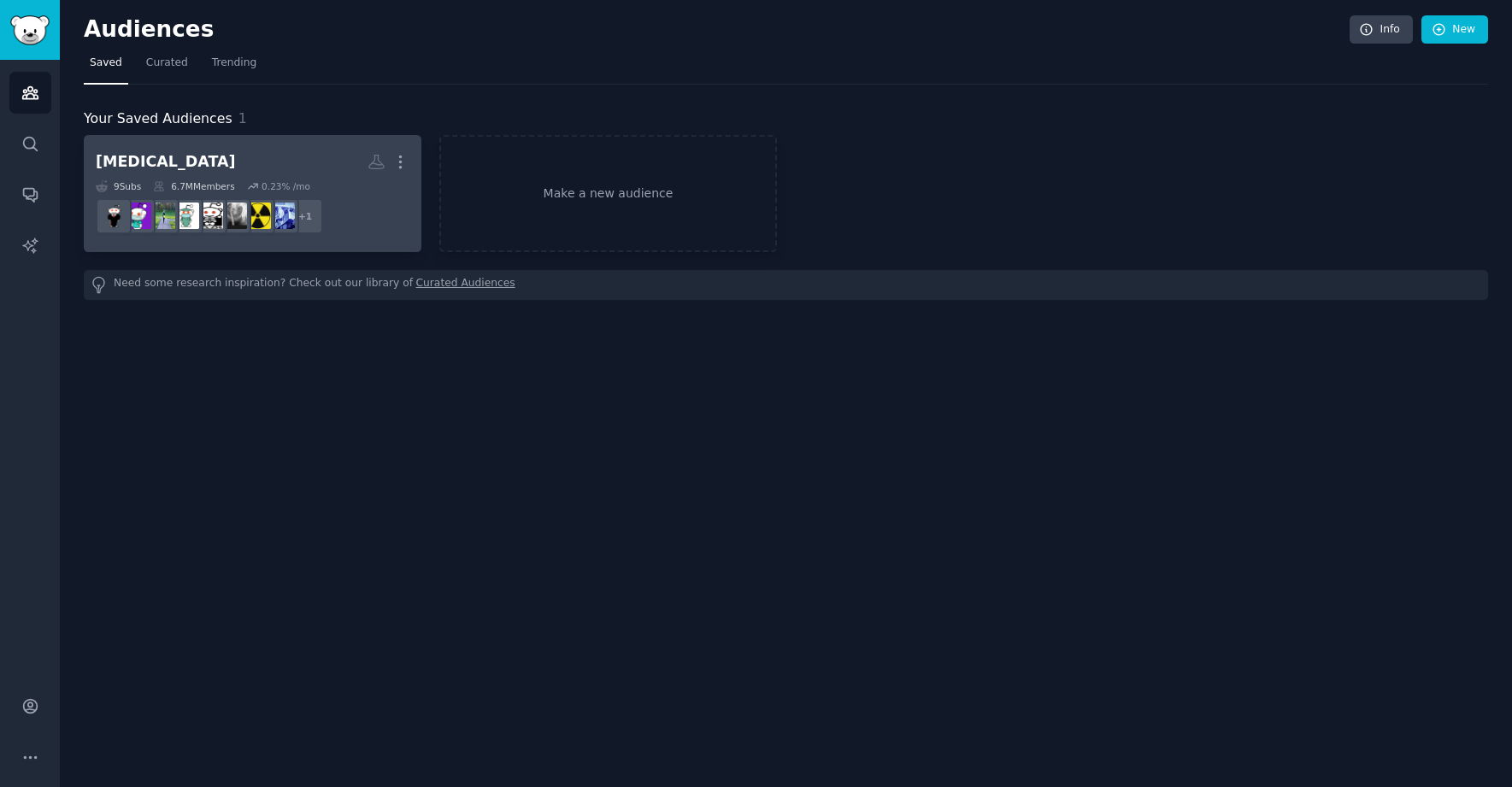
click at [283, 165] on h2 "Radiology More" at bounding box center [253, 162] width 314 height 30
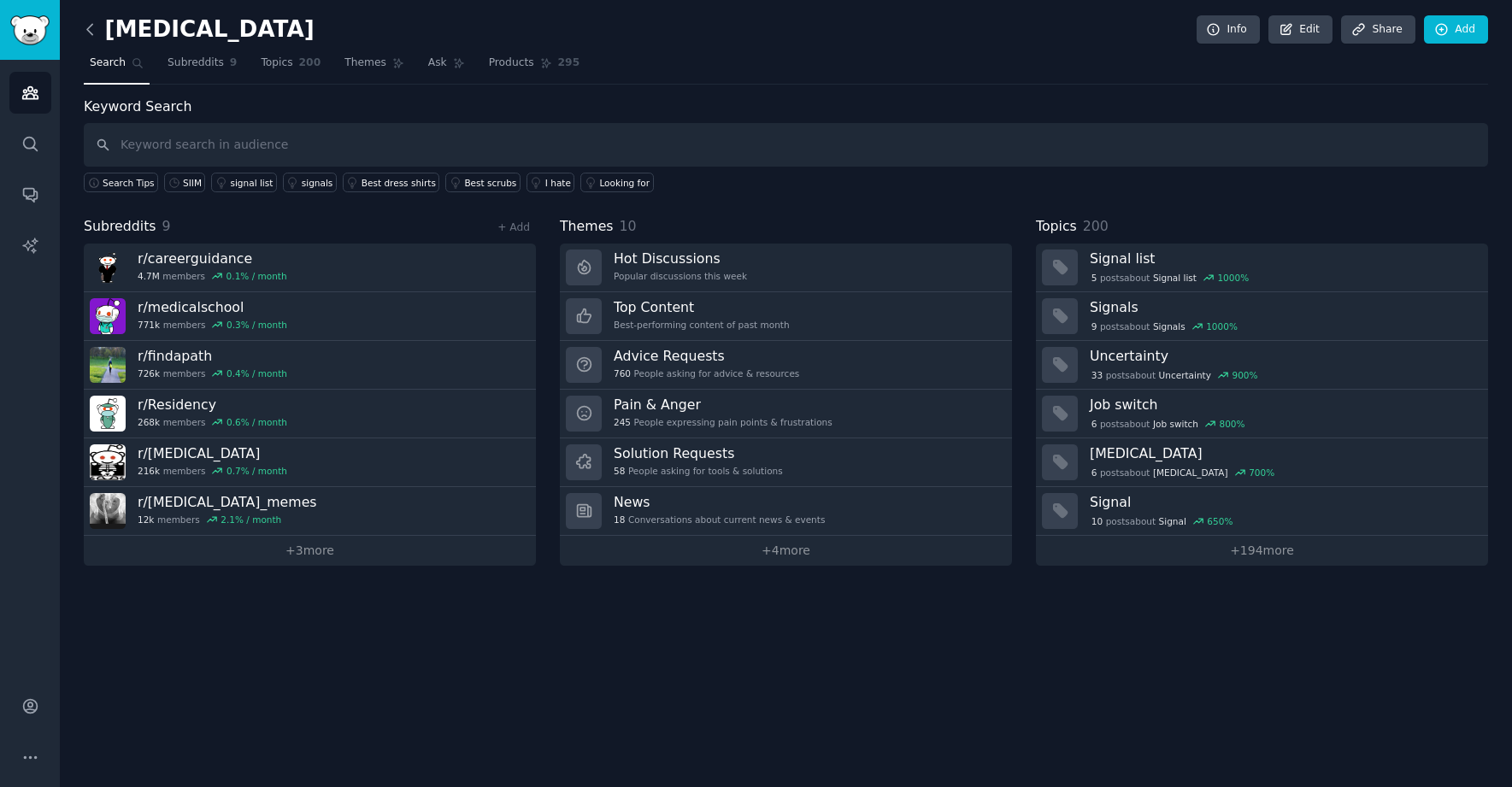
click at [86, 35] on icon at bounding box center [90, 29] width 18 height 18
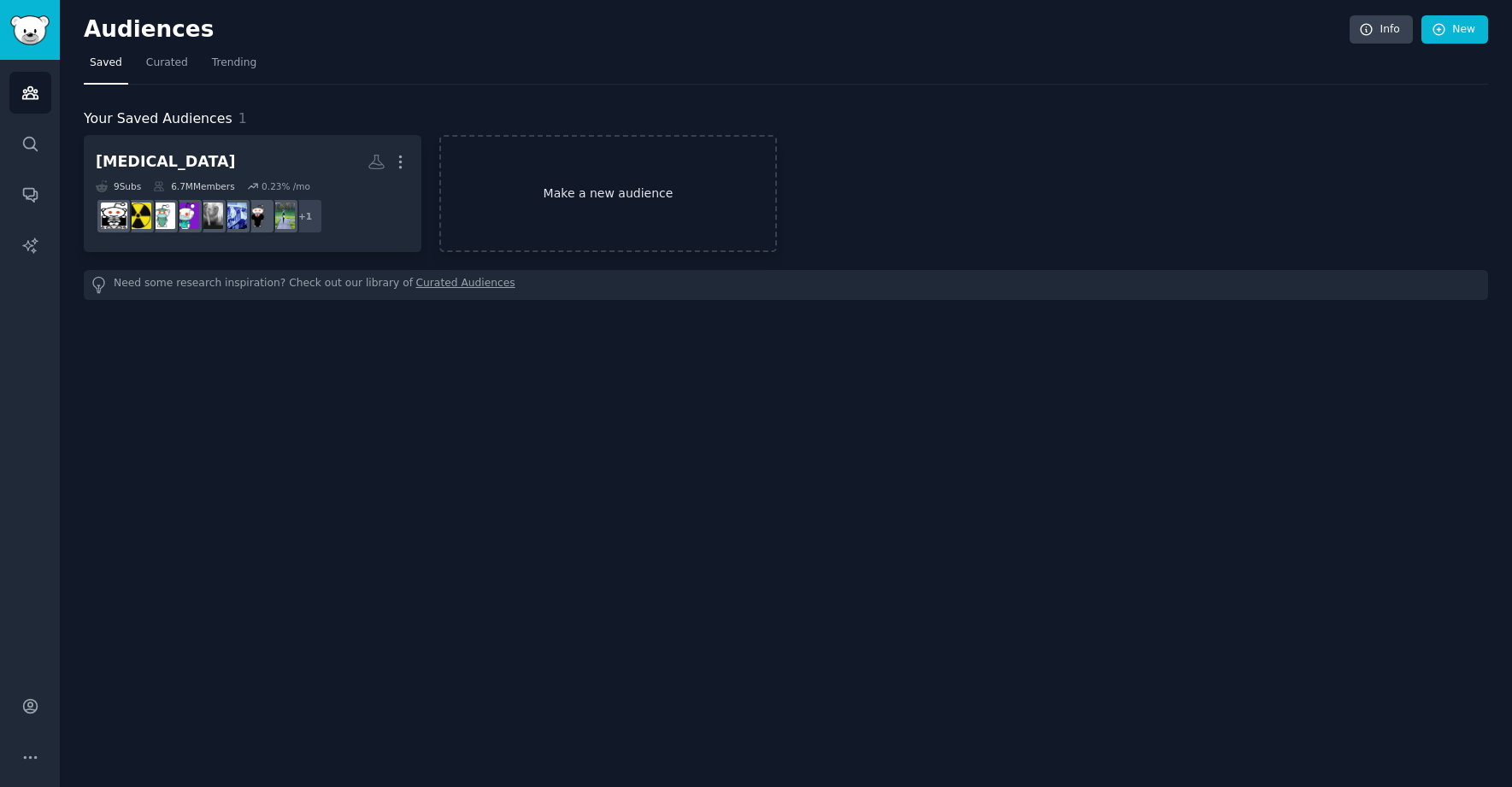
click at [552, 189] on link "Make a new audience" at bounding box center [609, 193] width 338 height 117
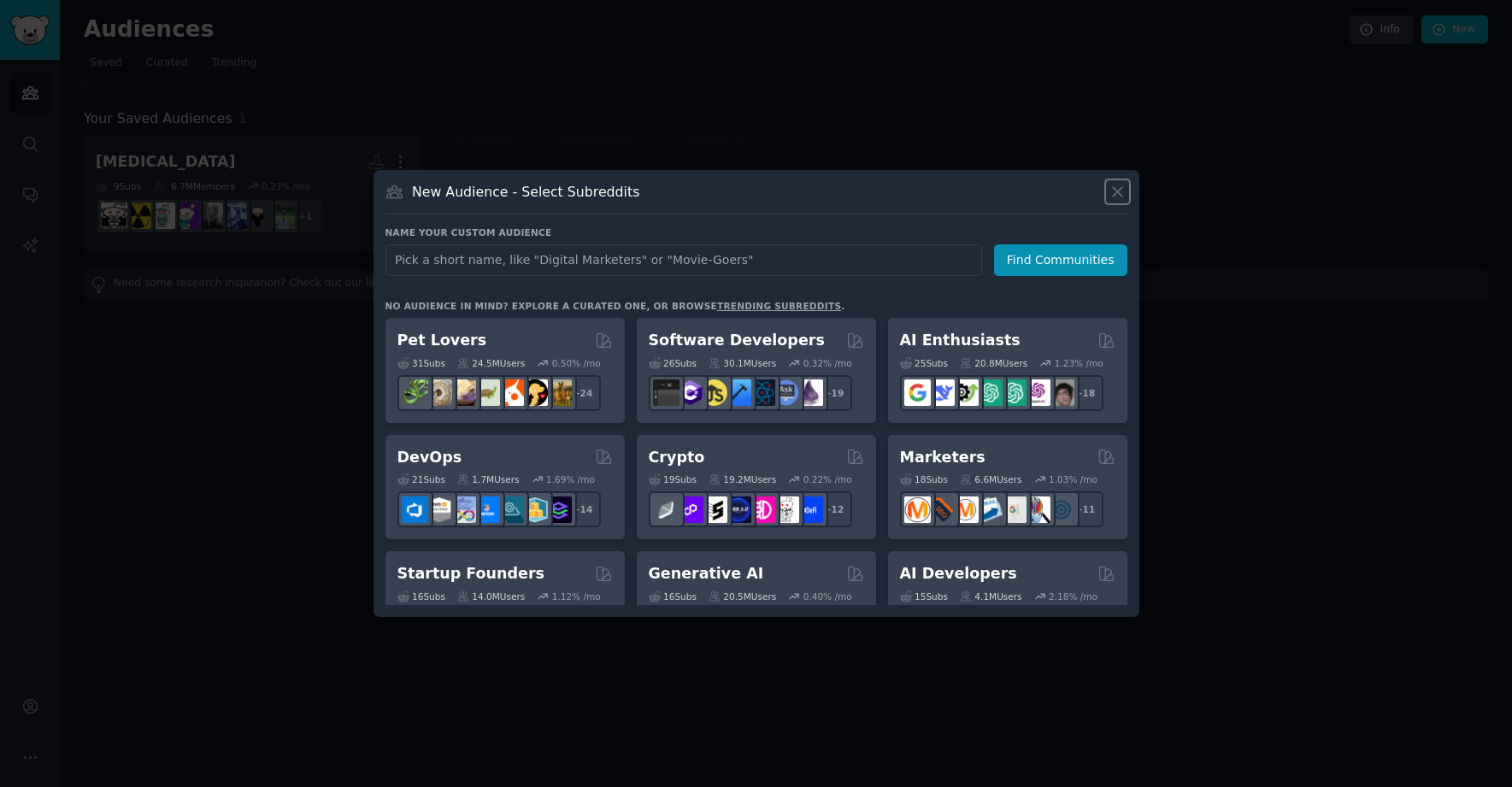
click at [1118, 190] on icon at bounding box center [1116, 191] width 18 height 18
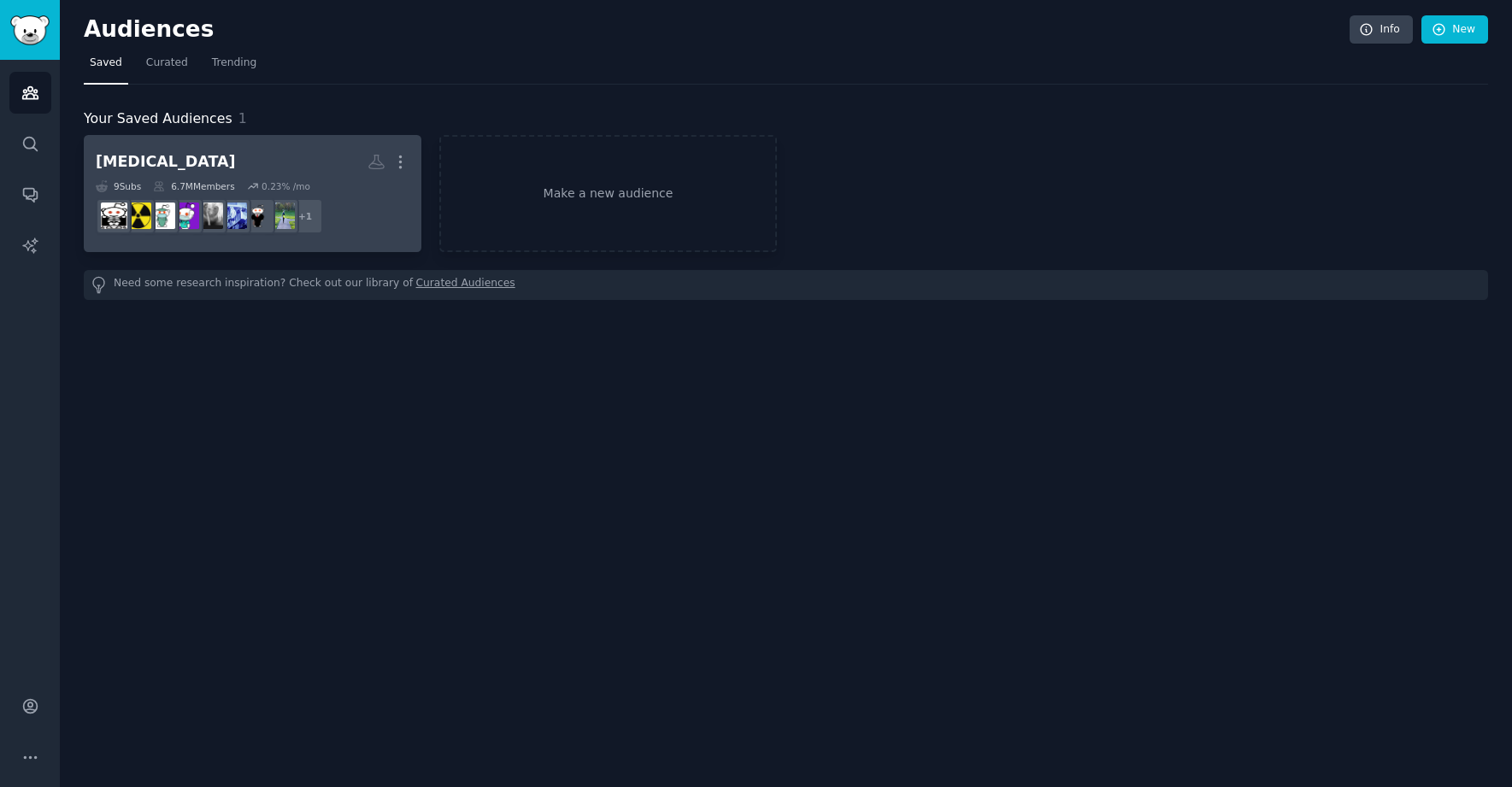
click at [315, 162] on h2 "Radiology More" at bounding box center [253, 162] width 314 height 30
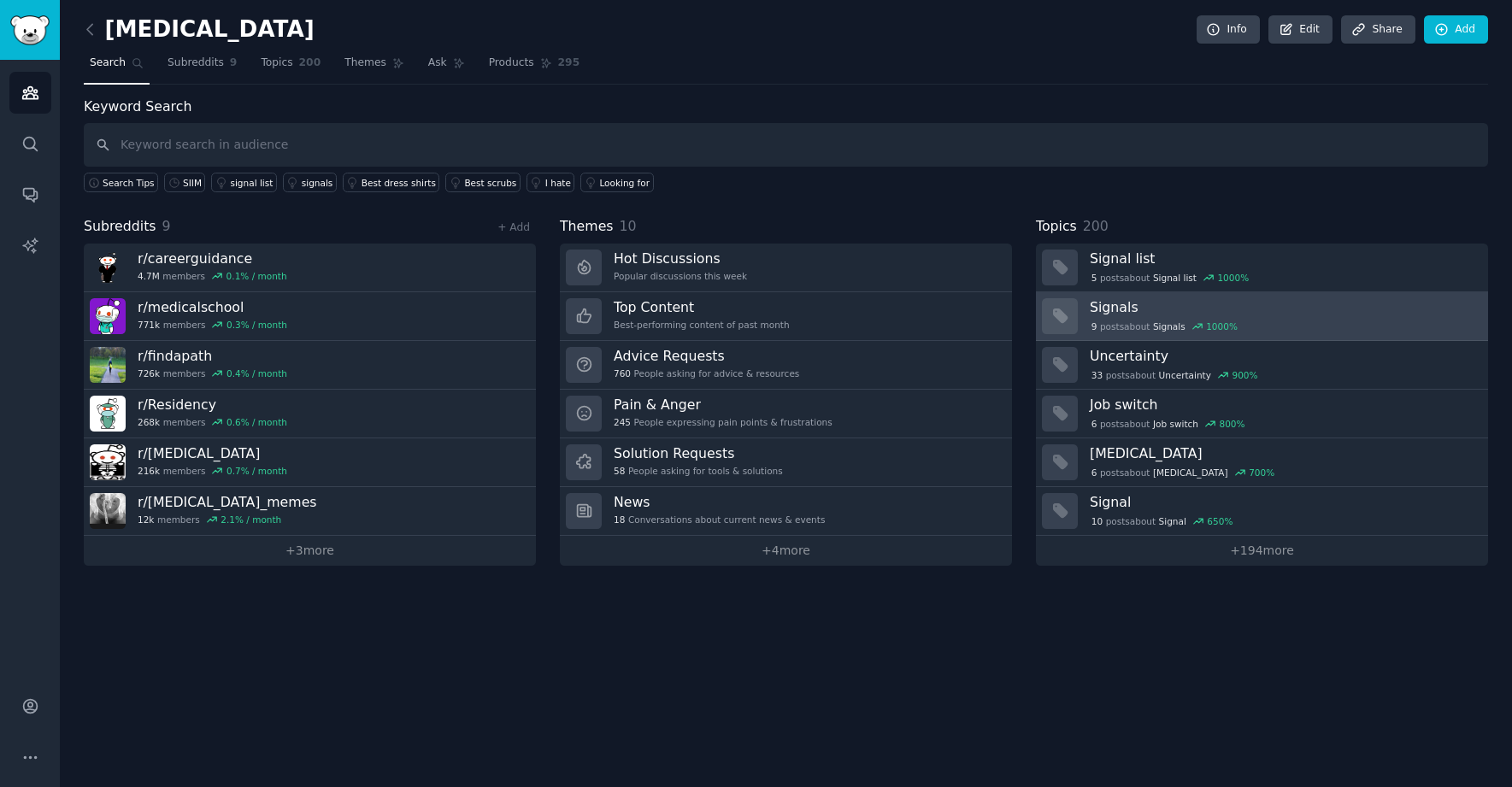
click at [1123, 329] on div "9 post s about Signals 1000 %" at bounding box center [1164, 326] width 149 height 15
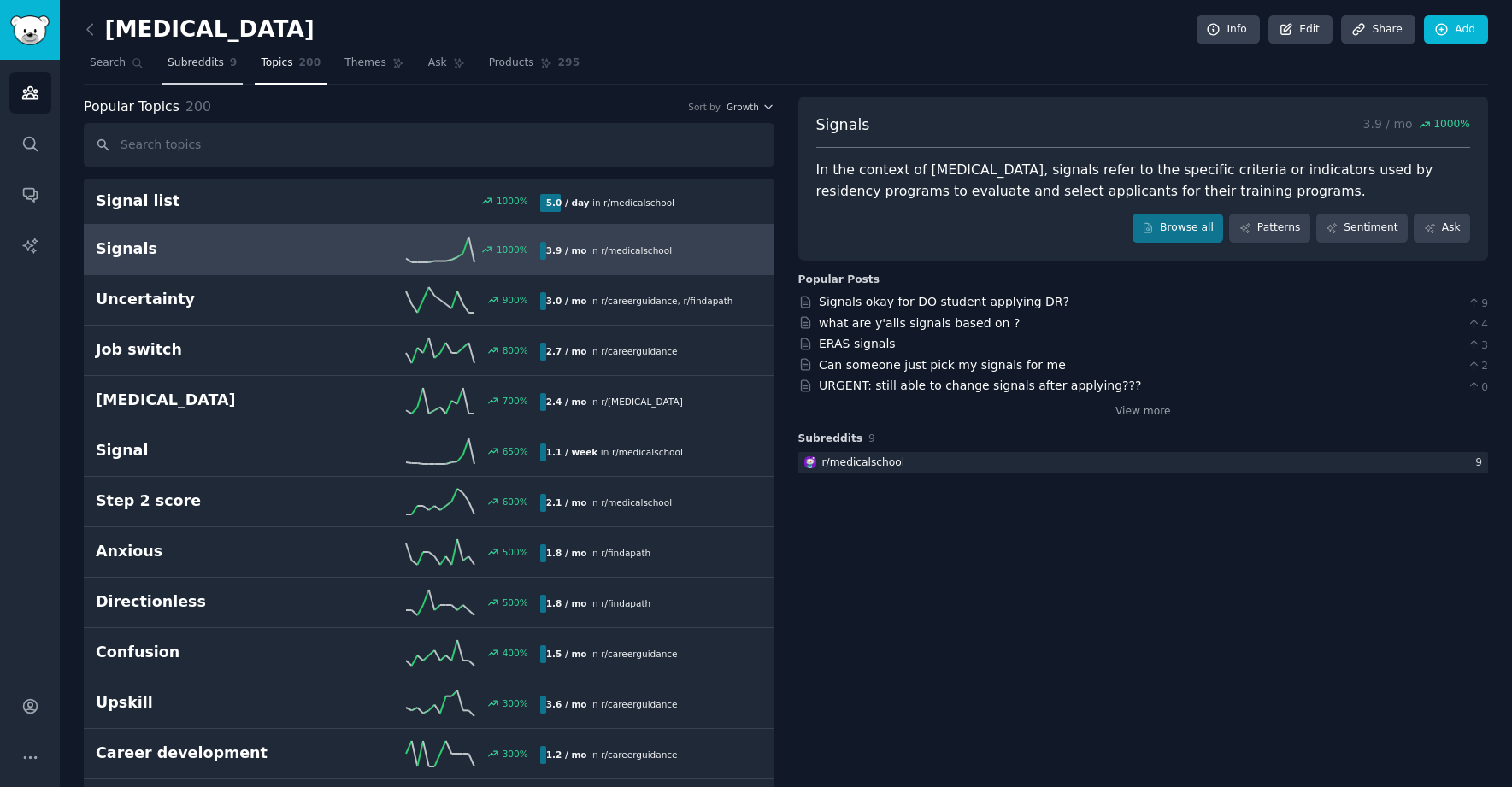
click at [202, 68] on span "Subreddits" at bounding box center [195, 63] width 56 height 15
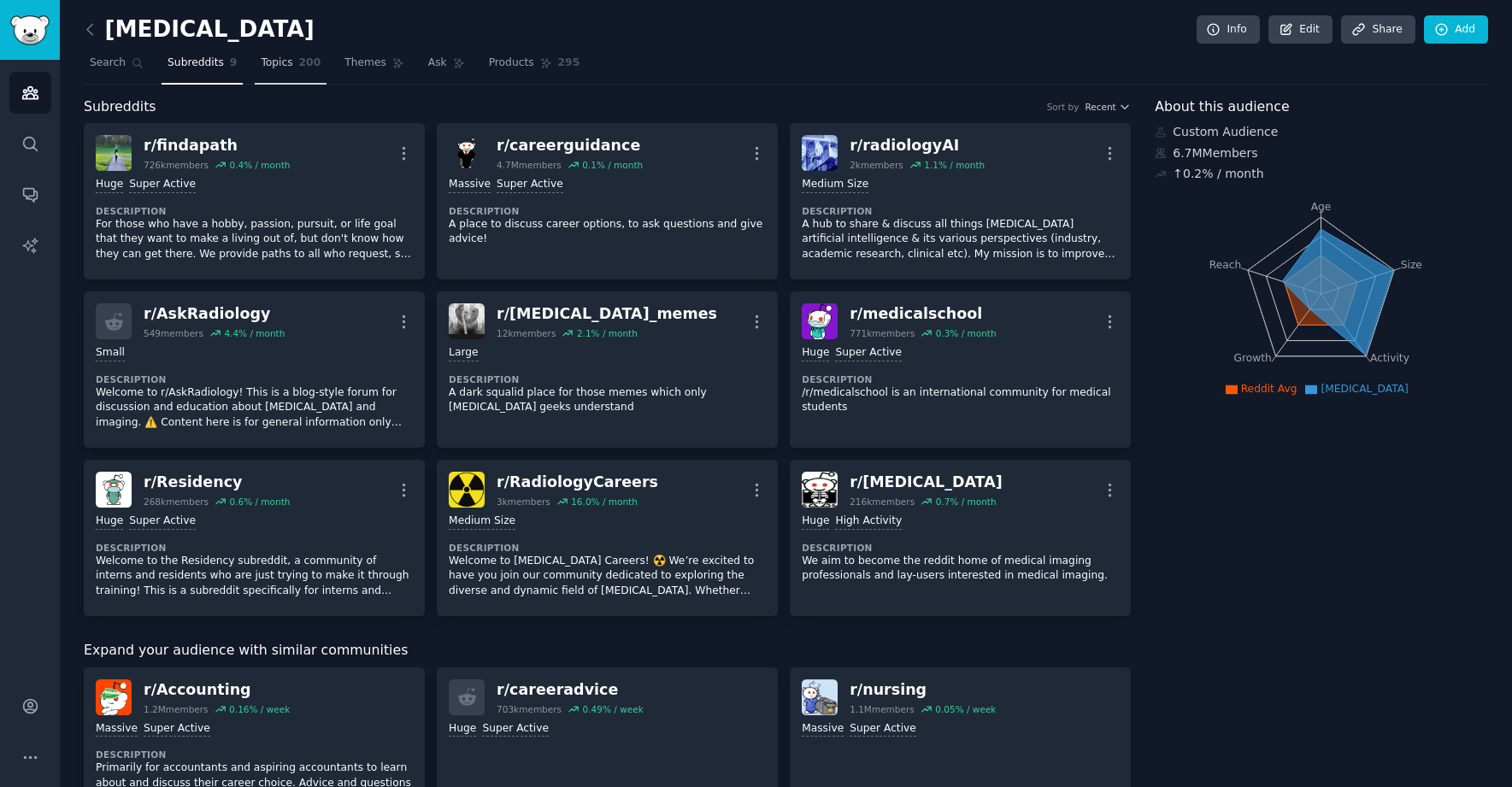
click at [274, 50] on link "Topics 200" at bounding box center [290, 67] width 72 height 35
click at [282, 76] on link "Topics 200" at bounding box center [290, 67] width 72 height 35
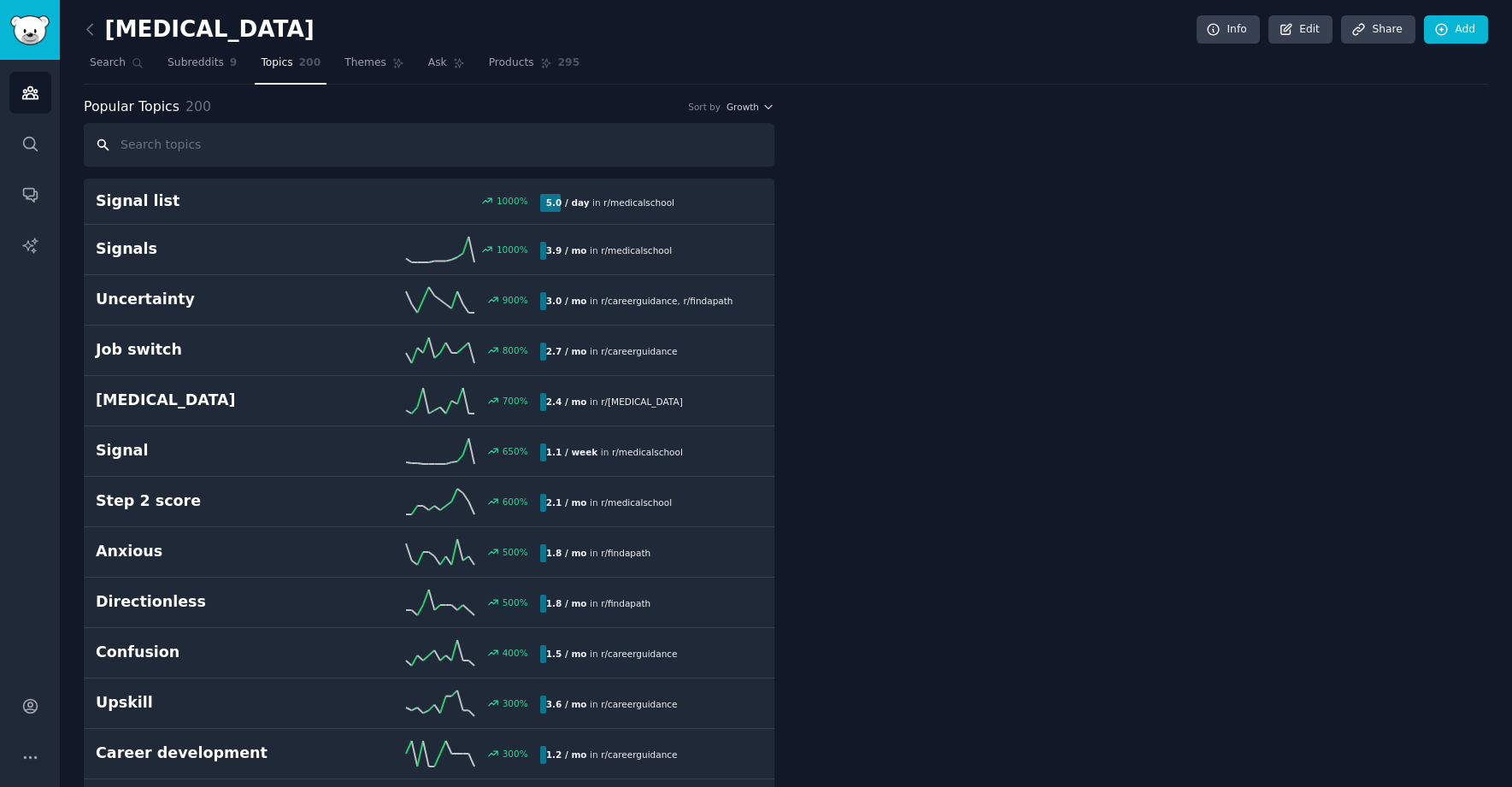
click at [360, 162] on input "text" at bounding box center [429, 145] width 691 height 44
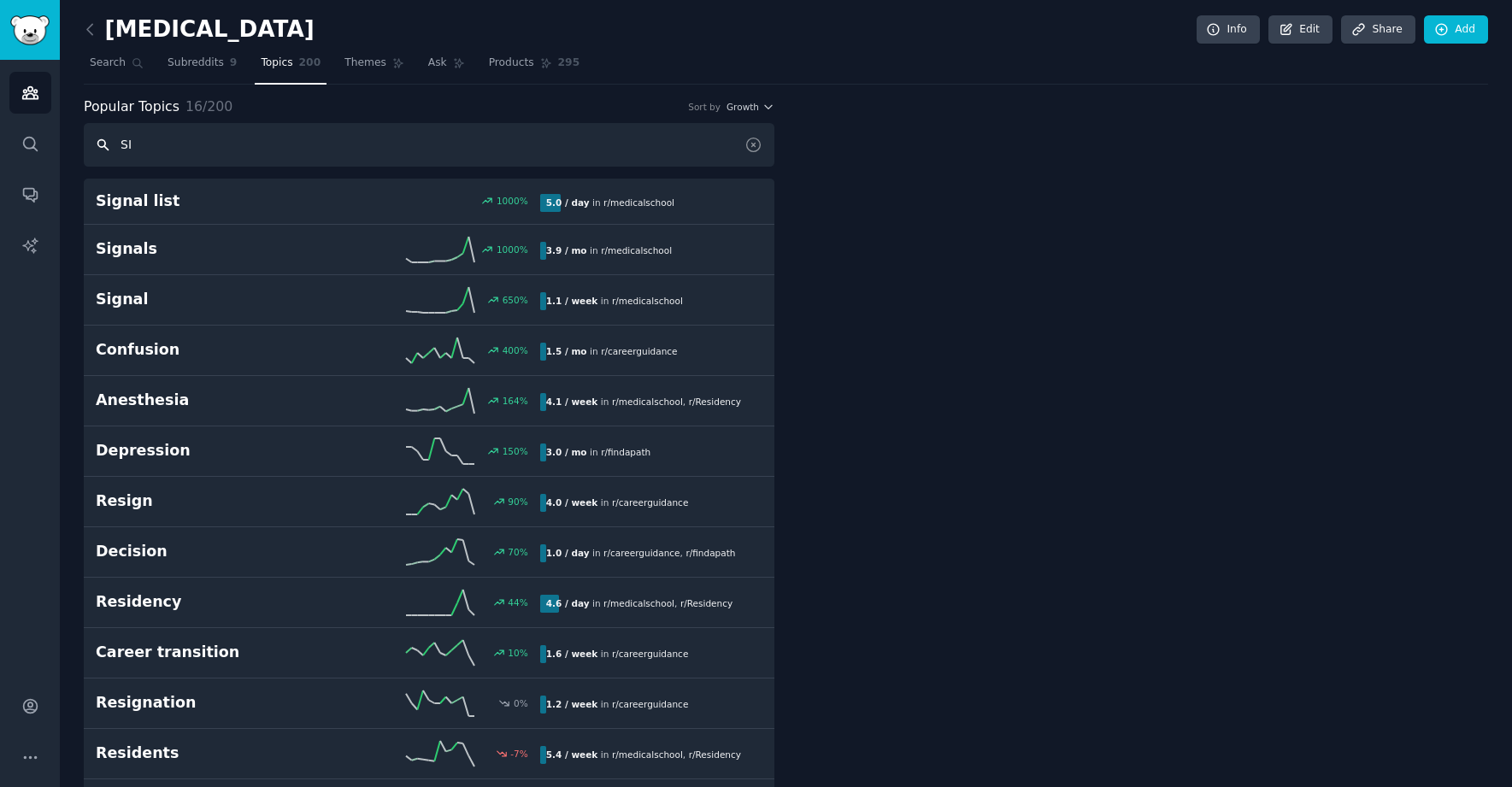
type input "S"
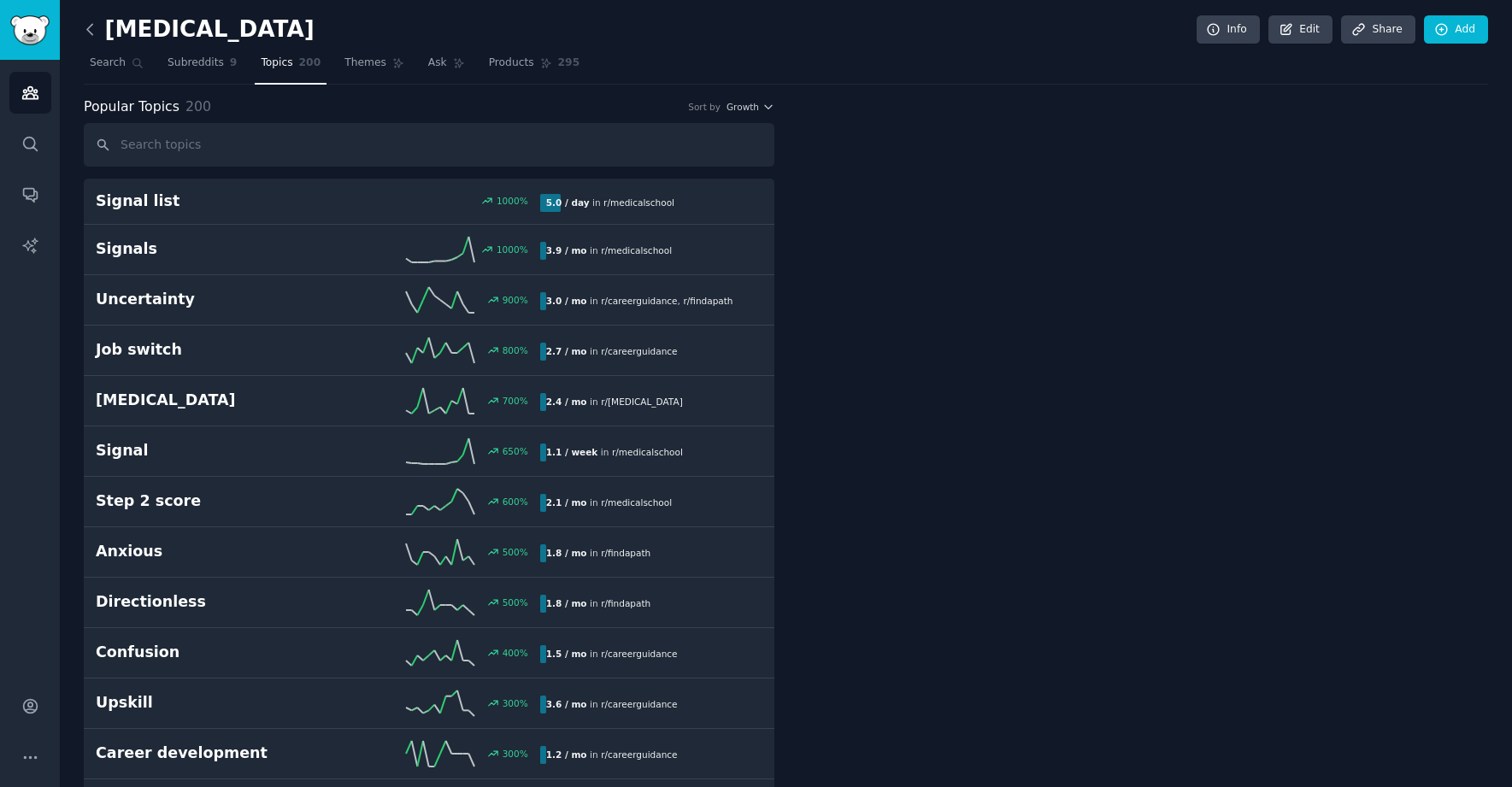
click at [91, 22] on icon at bounding box center [90, 29] width 18 height 18
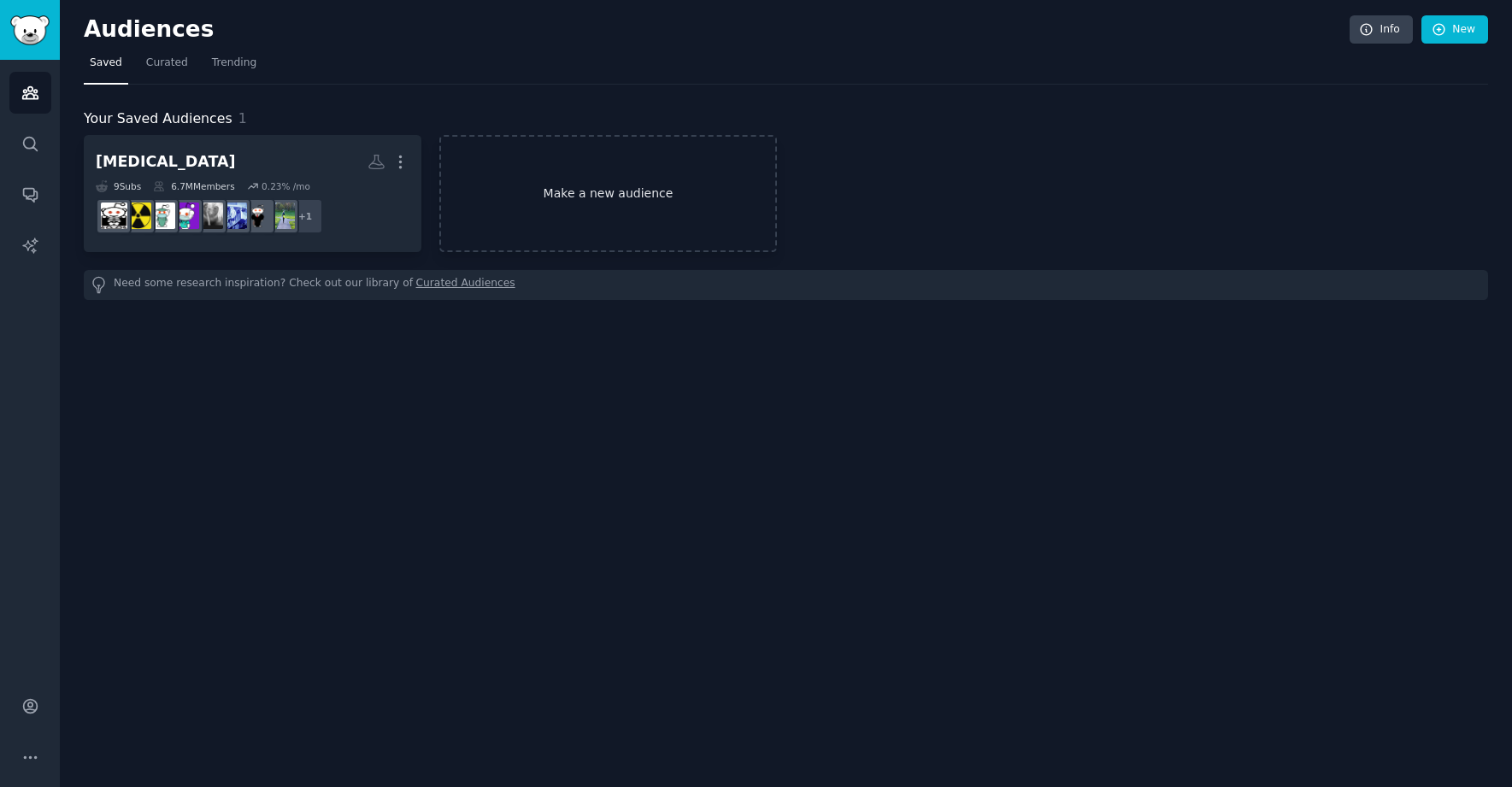
click at [534, 186] on link "Make a new audience" at bounding box center [609, 193] width 338 height 117
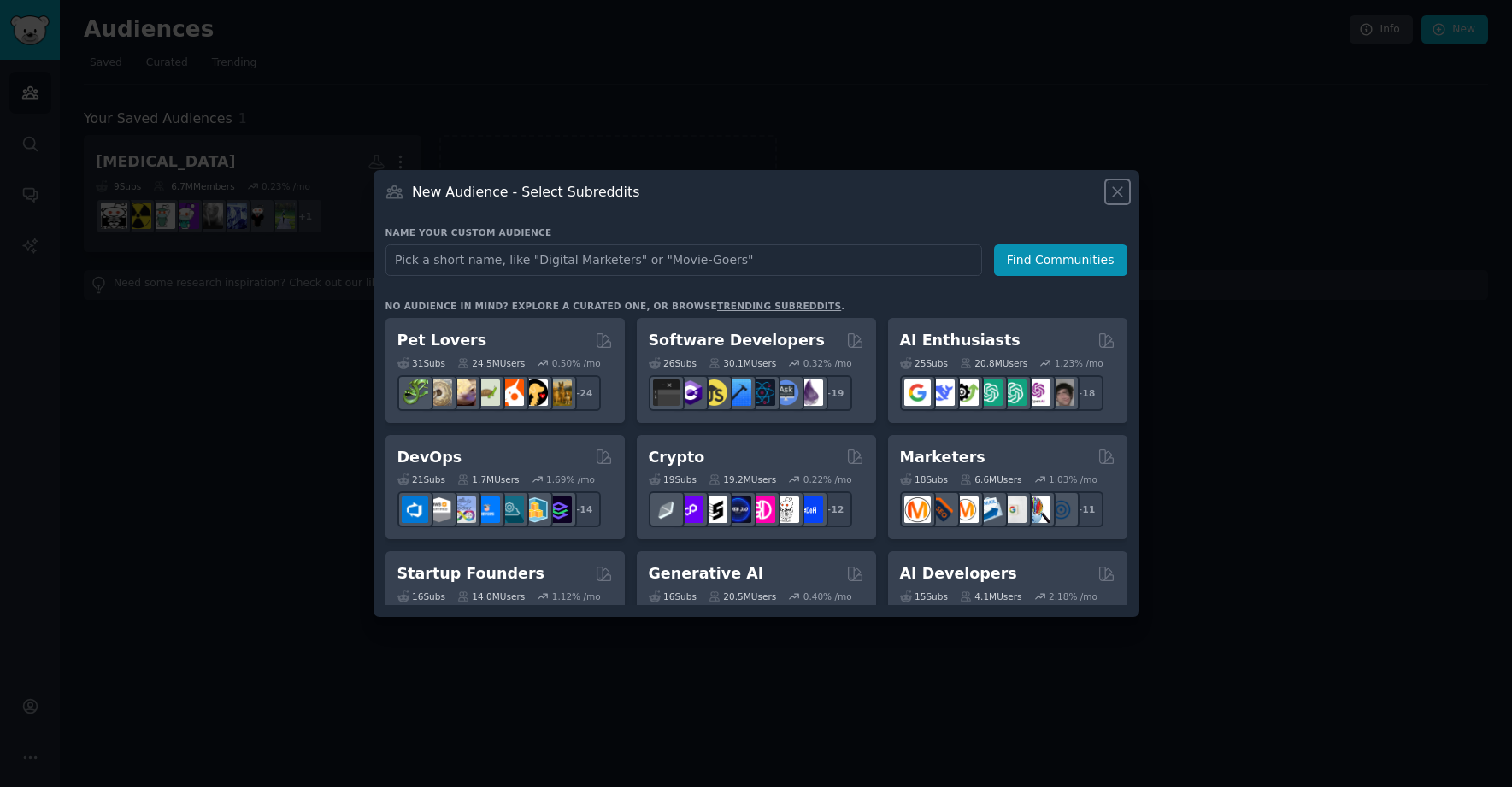
click at [1117, 196] on icon at bounding box center [1116, 191] width 18 height 18
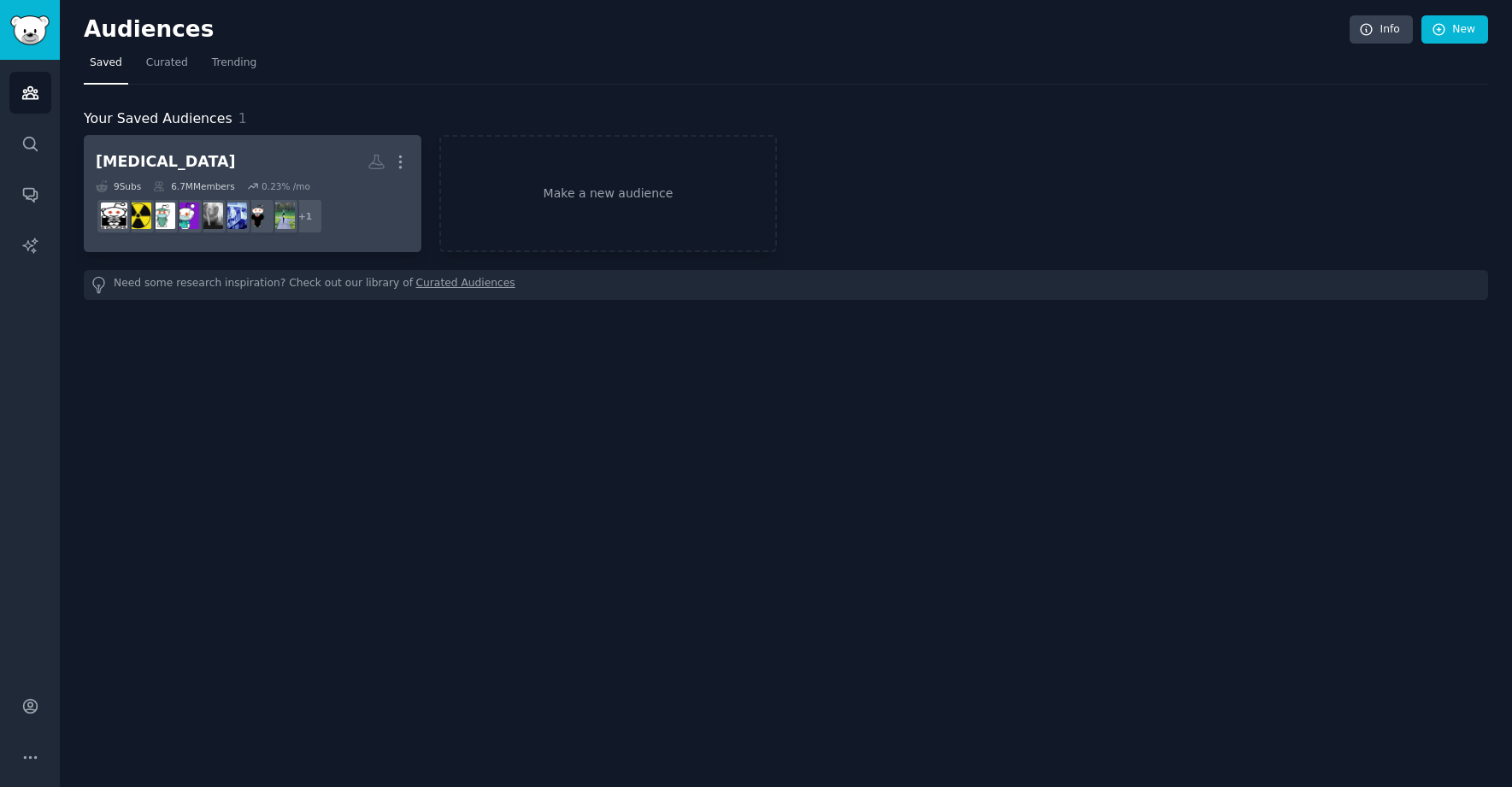
click at [321, 149] on h2 "Radiology More" at bounding box center [253, 162] width 314 height 30
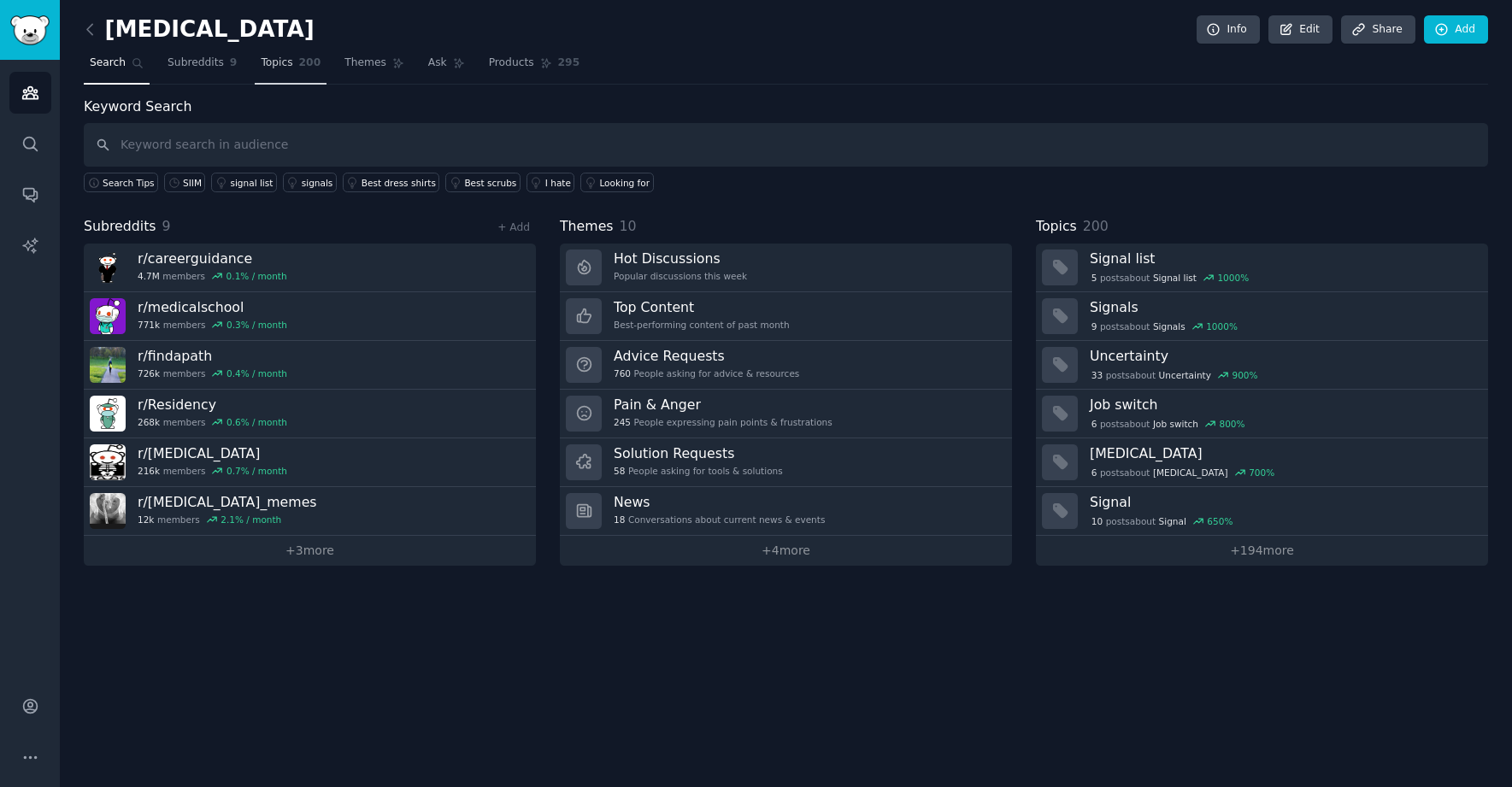
click at [279, 56] on span "Topics" at bounding box center [276, 63] width 32 height 15
